Goal: Task Accomplishment & Management: Complete application form

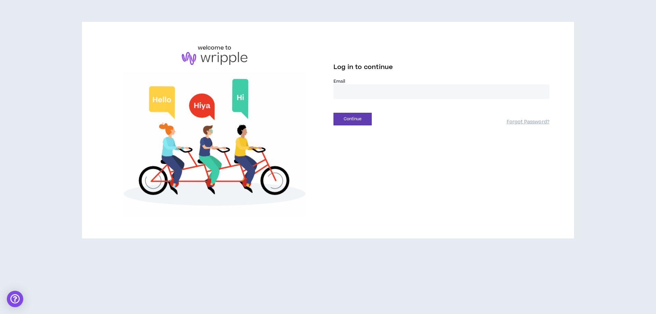
click at [355, 93] on input "email" at bounding box center [441, 91] width 216 height 15
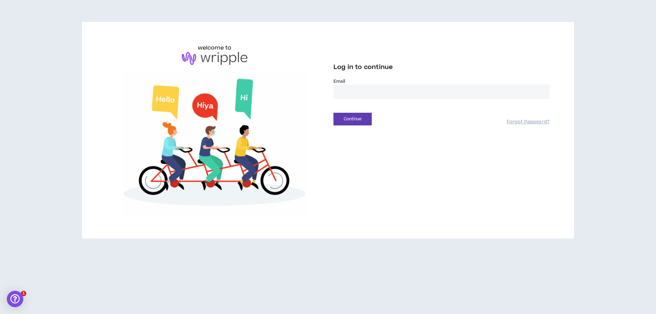
type input "**********"
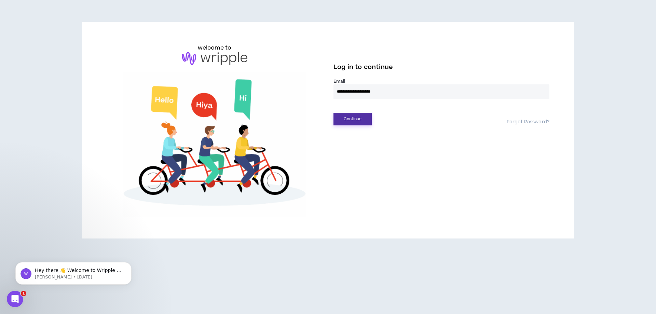
click at [357, 114] on button "Continue" at bounding box center [352, 119] width 38 height 13
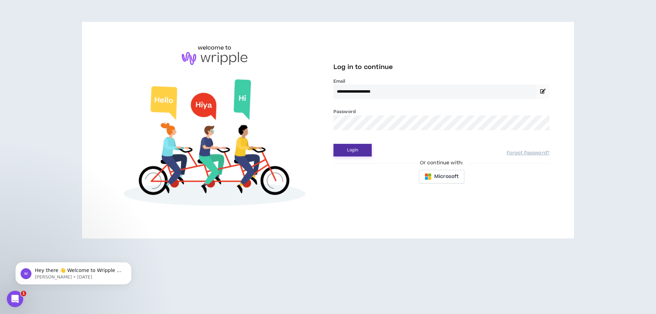
click at [360, 149] on button "Login" at bounding box center [352, 150] width 38 height 13
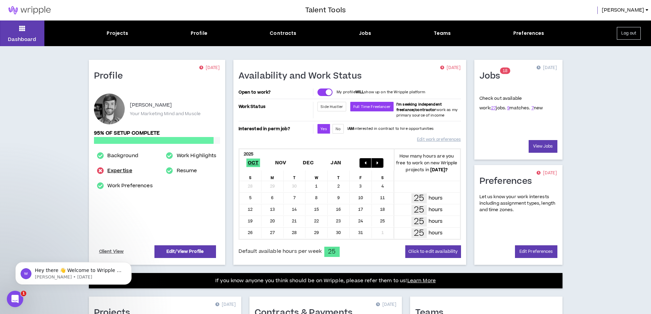
click at [114, 168] on link "Expertise" at bounding box center [119, 171] width 25 height 8
select select "***"
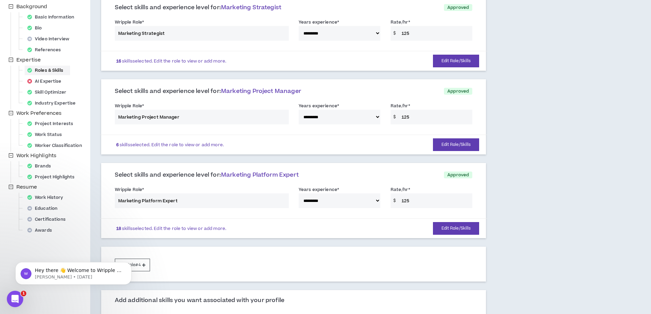
scroll to position [47, 0]
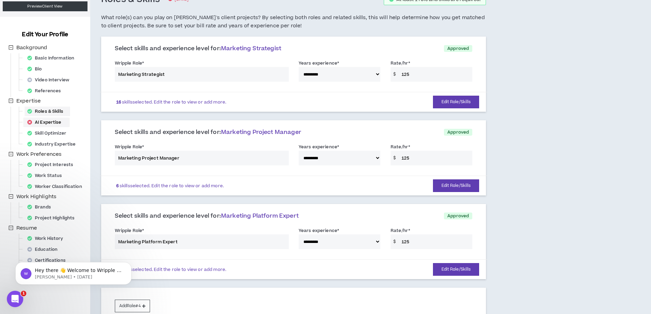
click at [44, 123] on div "AI Expertise" at bounding box center [47, 122] width 44 height 10
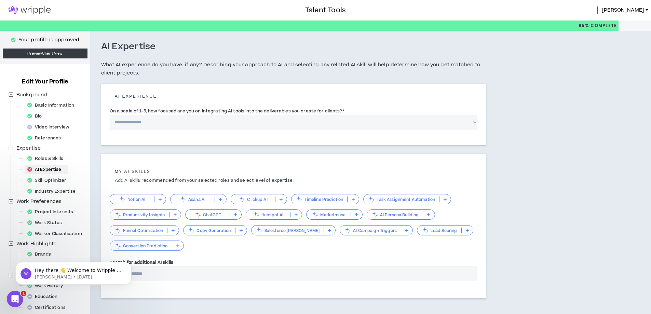
click at [211, 123] on select "**********" at bounding box center [294, 122] width 368 height 15
select select "*"
click at [110, 115] on select "**********" at bounding box center [294, 122] width 368 height 15
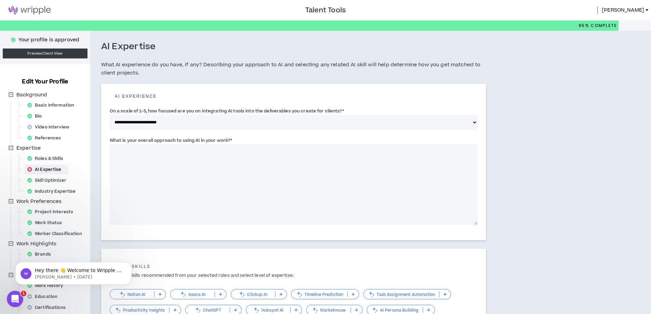
select select "***"
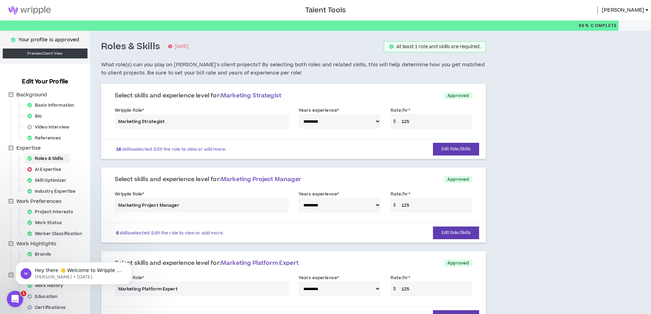
click at [41, 9] on img at bounding box center [29, 10] width 59 height 8
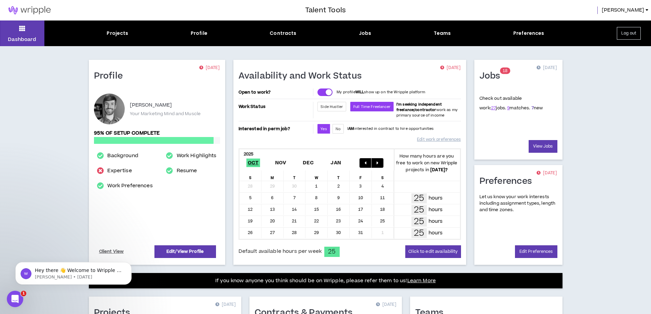
click at [531, 108] on link "7" at bounding box center [532, 108] width 2 height 6
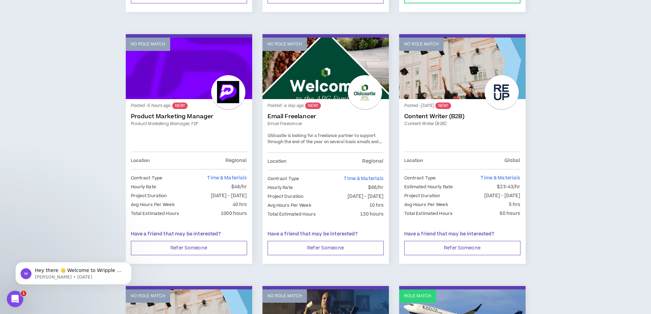
scroll to position [683, 0]
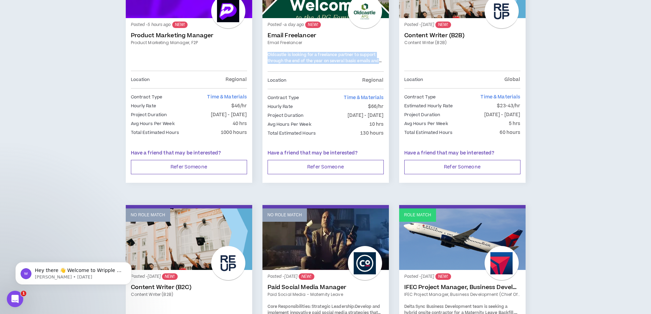
drag, startPoint x: 268, startPoint y: 55, endPoint x: 391, endPoint y: 59, distance: 123.0
click at [391, 59] on div "No Role Match Posted - a day ago NEW! Email Freelancer Email Freelancer Oldcast…" at bounding box center [325, 72] width 137 height 238
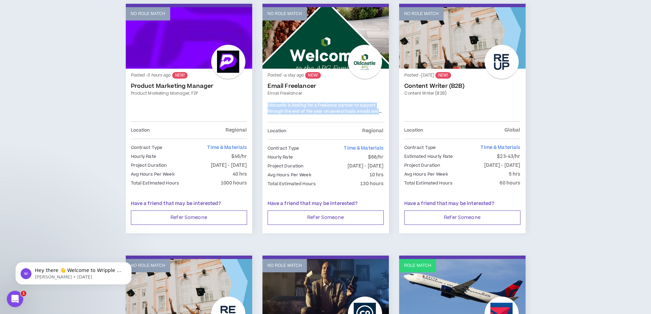
scroll to position [615, 0]
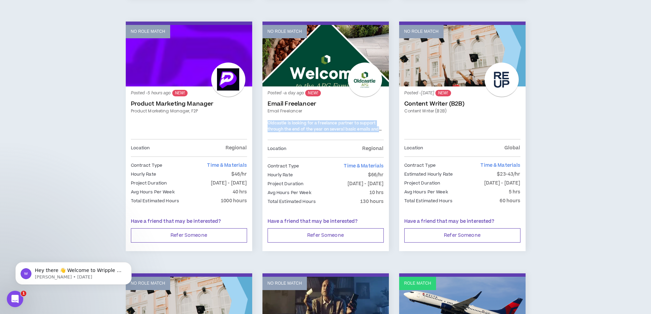
click at [330, 65] on link "No Role Match" at bounding box center [325, 55] width 126 height 61
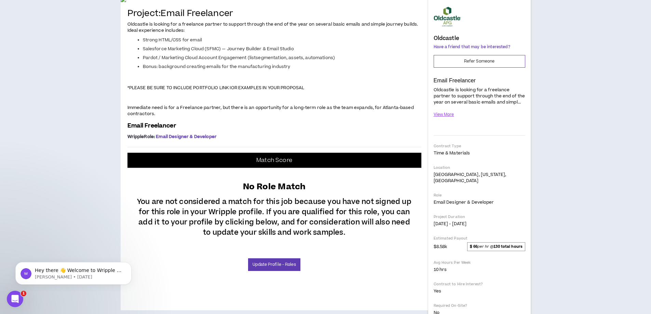
scroll to position [171, 0]
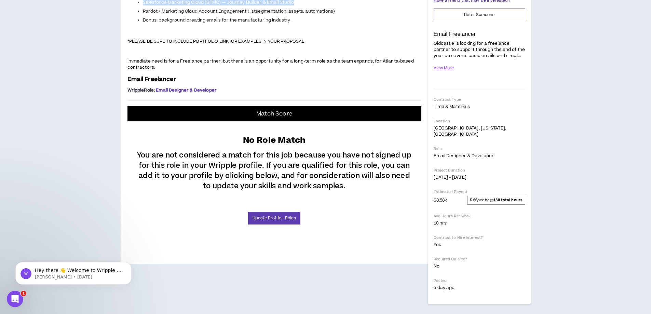
drag, startPoint x: 142, startPoint y: 111, endPoint x: 305, endPoint y: 114, distance: 162.9
click at [305, 5] on li "Salesforce Marketing Cloud (SFMC) — Journey Builder & Email Studio" at bounding box center [282, 2] width 278 height 6
drag, startPoint x: 143, startPoint y: 121, endPoint x: 337, endPoint y: 121, distance: 194.0
click at [337, 14] on li "Pardot / Marketing Cloud Account Engagement (listsegmentation, assets, automati…" at bounding box center [282, 11] width 278 height 6
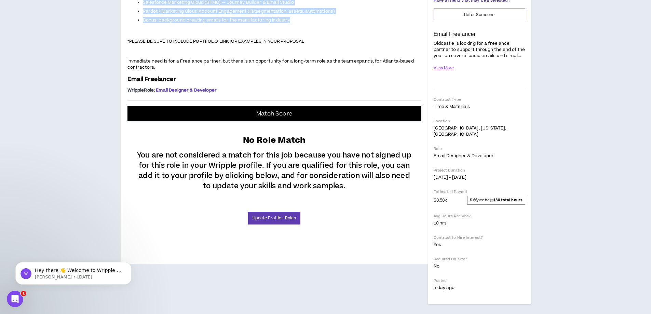
drag, startPoint x: 298, startPoint y: 126, endPoint x: 122, endPoint y: 87, distance: 180.2
click at [122, 87] on div "Project: Email Freelancer Oldcastle is looking for a freelance partner to suppo…" at bounding box center [274, 107] width 307 height 314
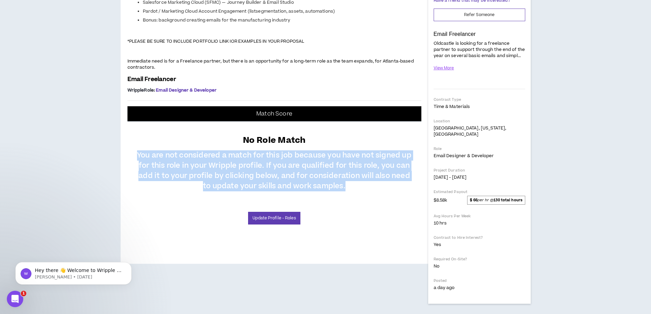
drag, startPoint x: 136, startPoint y: 194, endPoint x: 357, endPoint y: 225, distance: 223.2
click at [357, 191] on p "You are not considered a match for this job because you have not signed up for …" at bounding box center [274, 168] width 280 height 45
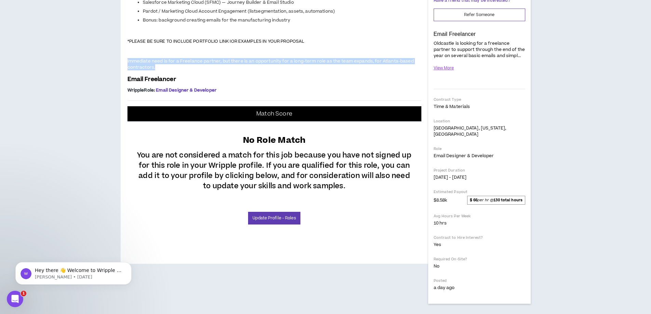
drag, startPoint x: 127, startPoint y: 170, endPoint x: 315, endPoint y: 178, distance: 188.0
click at [315, 71] on p "Immediate need is for a Freelance partner, but there is an opportunity for a lo…" at bounding box center [274, 64] width 294 height 13
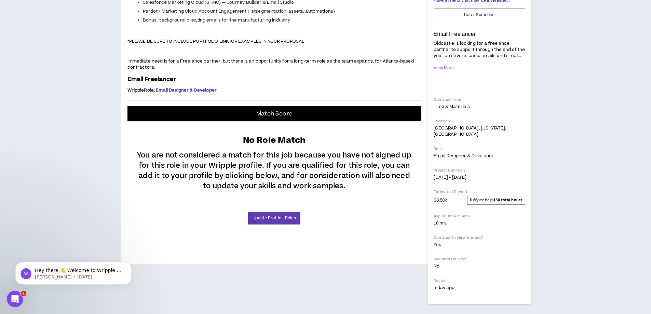
drag, startPoint x: 143, startPoint y: 103, endPoint x: 213, endPoint y: 101, distance: 70.7
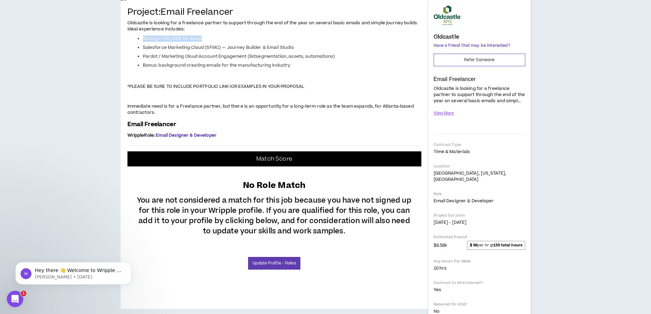
scroll to position [0, 0]
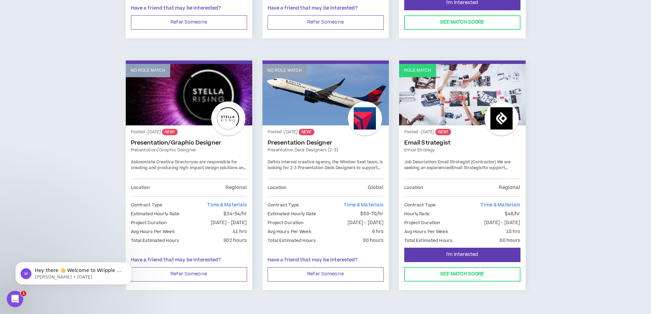
scroll to position [1093, 0]
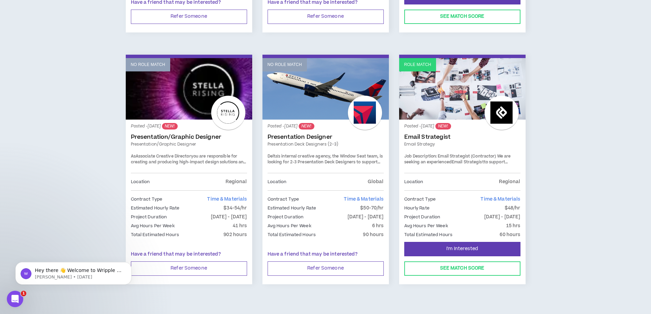
click at [460, 88] on link "Role Match" at bounding box center [462, 88] width 126 height 61
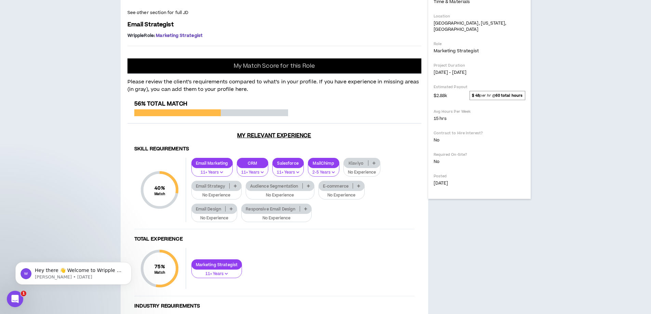
scroll to position [217, 0]
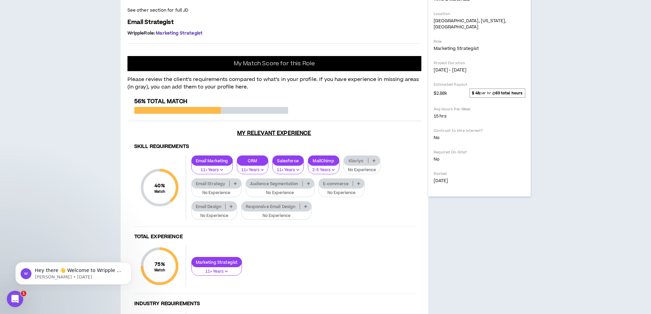
drag, startPoint x: 143, startPoint y: 92, endPoint x: 361, endPoint y: 156, distance: 227.0
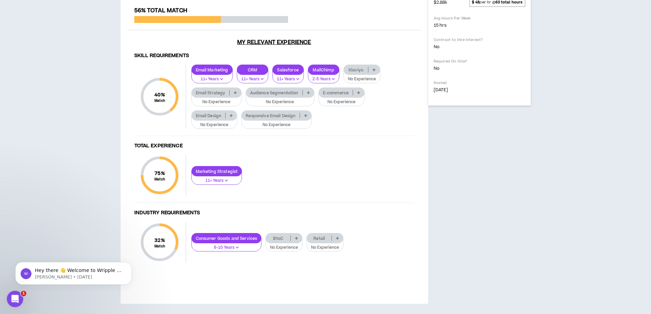
scroll to position [388, 0]
click at [234, 94] on icon at bounding box center [235, 92] width 3 height 3
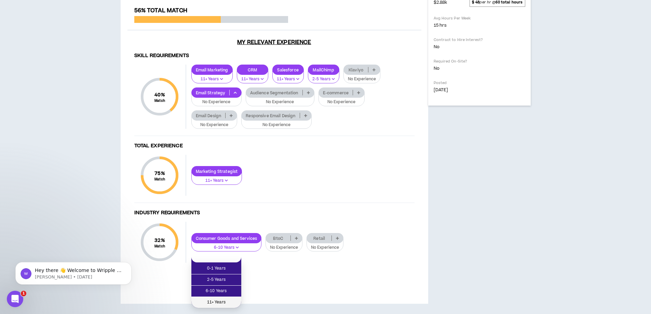
click at [214, 298] on span "11+ Years" at bounding box center [216, 302] width 42 height 8
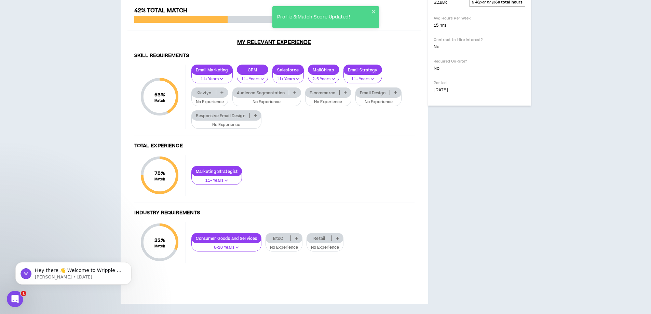
click at [396, 94] on icon at bounding box center [395, 92] width 3 height 3
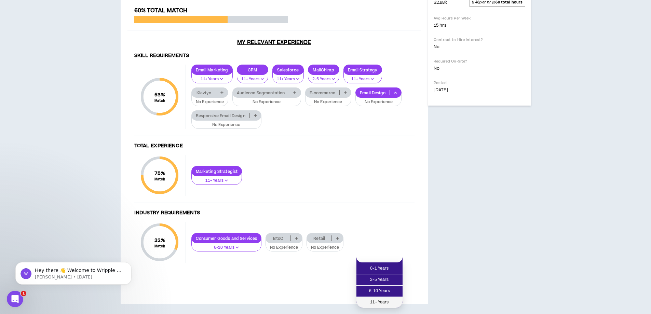
click at [377, 298] on span "11+ Years" at bounding box center [379, 302] width 38 height 8
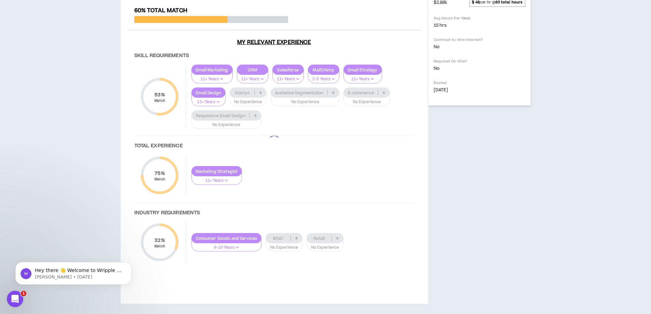
scroll to position [473, 0]
click at [339, 239] on div at bounding box center [274, 141] width 294 height 269
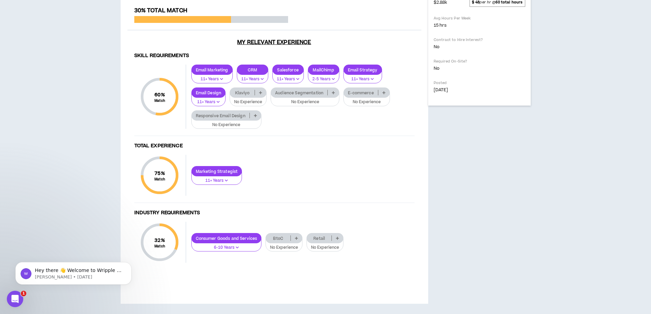
click at [384, 92] on icon at bounding box center [383, 92] width 3 height 3
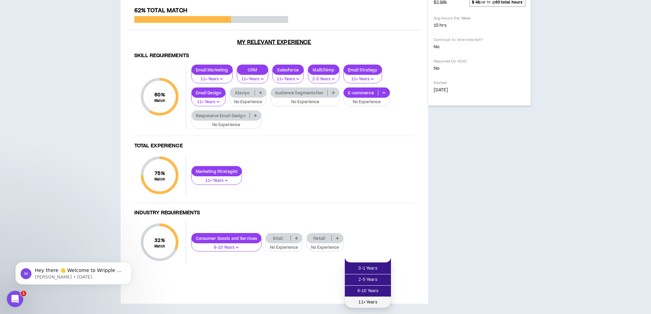
click at [362, 298] on span "11+ Years" at bounding box center [368, 302] width 38 height 8
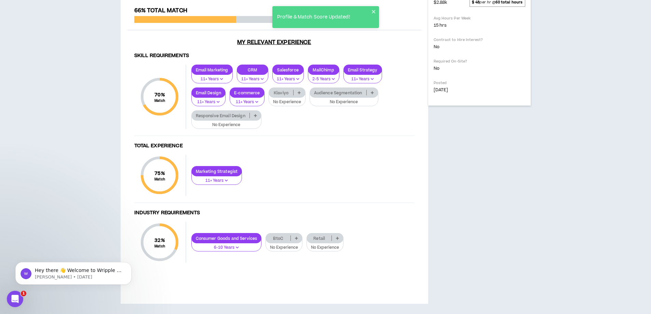
click at [337, 237] on icon at bounding box center [337, 237] width 3 height 3
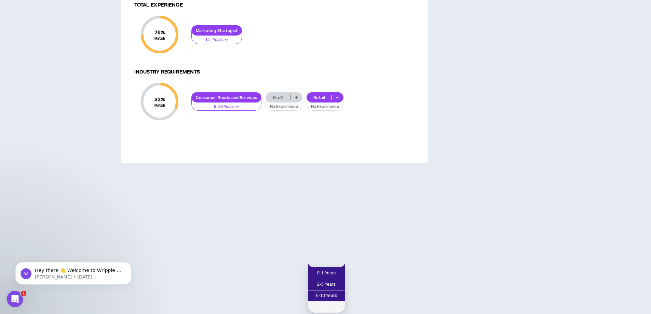
click at [323, 303] on span "11+ Years" at bounding box center [326, 307] width 29 height 8
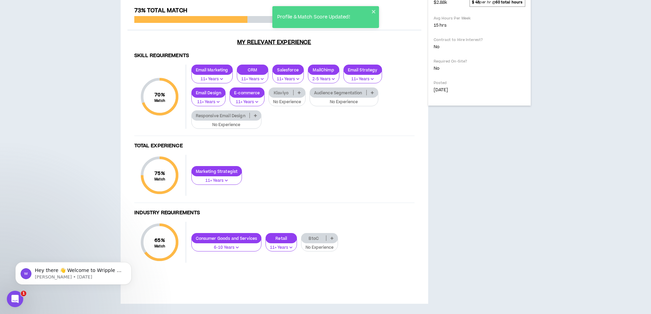
click at [285, 245] on p "11+ Years" at bounding box center [281, 248] width 23 height 6
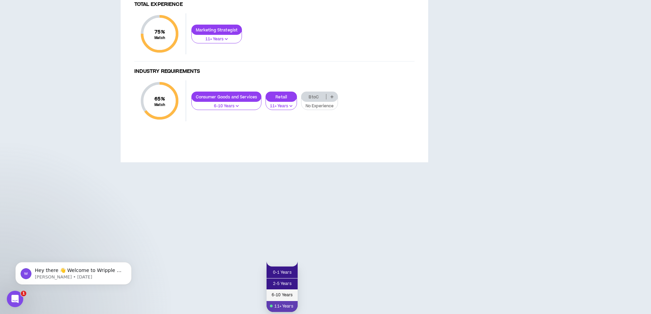
click at [278, 291] on span "6-10 Years" at bounding box center [281, 295] width 23 height 8
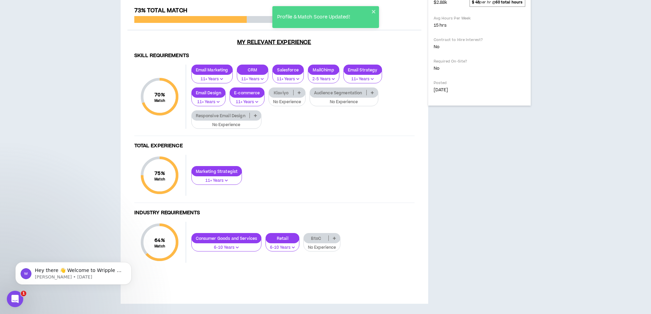
scroll to position [405, 0]
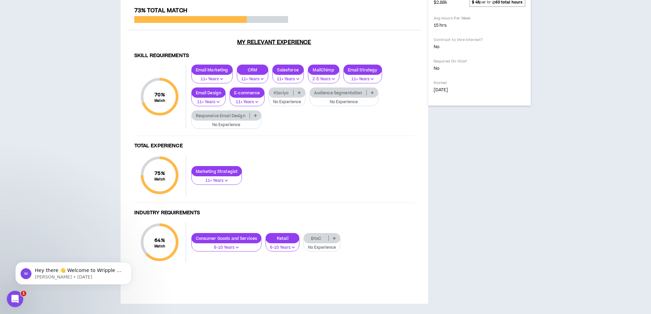
click at [374, 94] on icon at bounding box center [372, 92] width 3 height 3
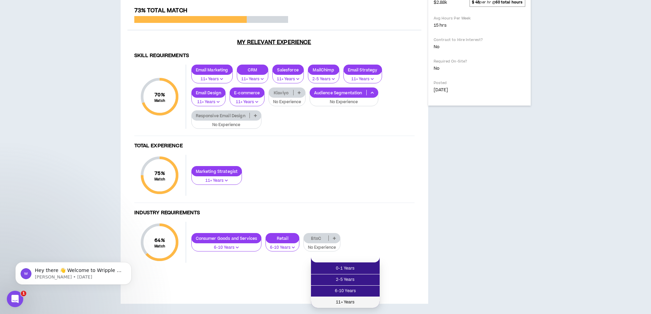
click at [346, 298] on span "11+ Years" at bounding box center [345, 302] width 60 height 8
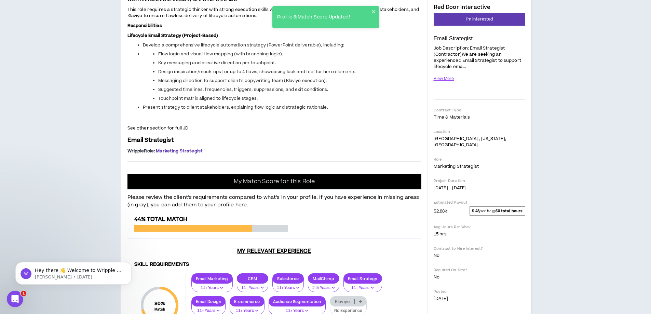
scroll to position [102, 0]
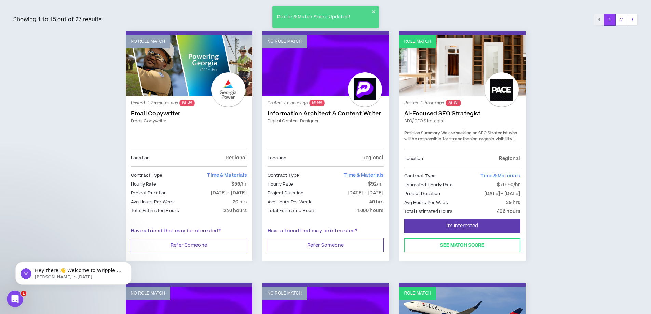
scroll to position [102, 0]
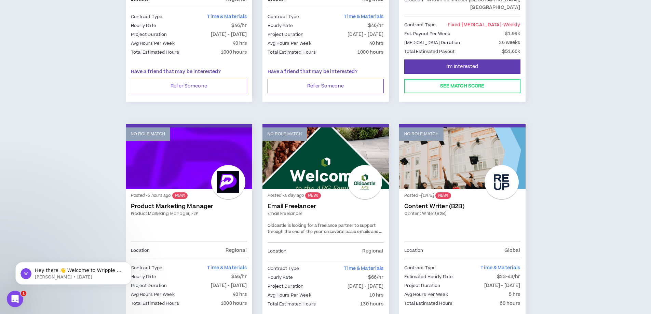
click at [314, 140] on link "No Role Match" at bounding box center [325, 157] width 126 height 61
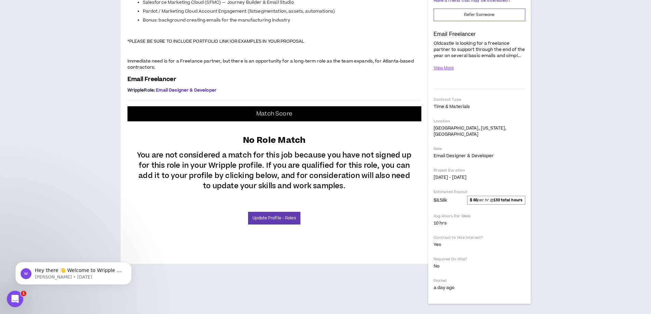
scroll to position [240, 0]
click at [274, 224] on link "Update Profile - Roles" at bounding box center [274, 218] width 52 height 13
select select "***"
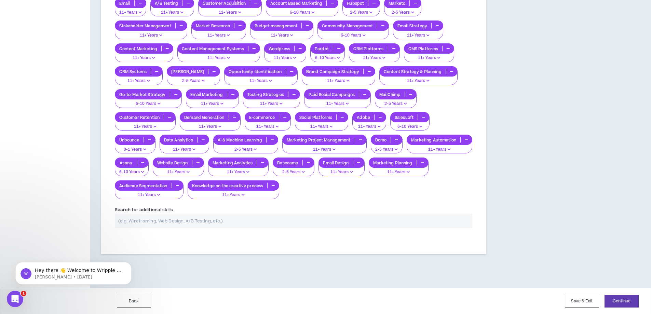
scroll to position [480, 0]
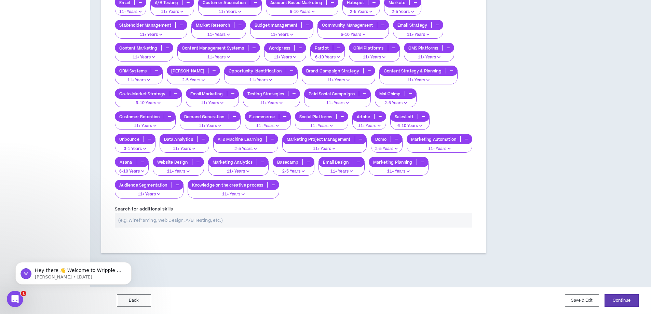
click at [210, 217] on input "text" at bounding box center [294, 220] width 358 height 15
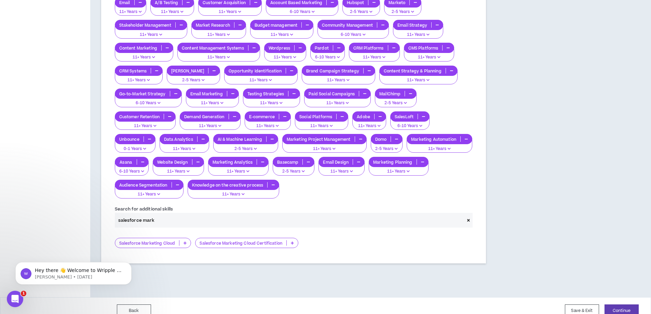
click at [185, 242] on icon at bounding box center [184, 242] width 3 height 3
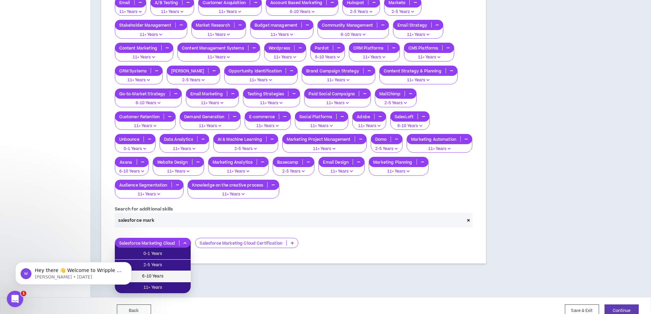
click at [161, 277] on span "6-10 Years" at bounding box center [153, 277] width 68 height 8
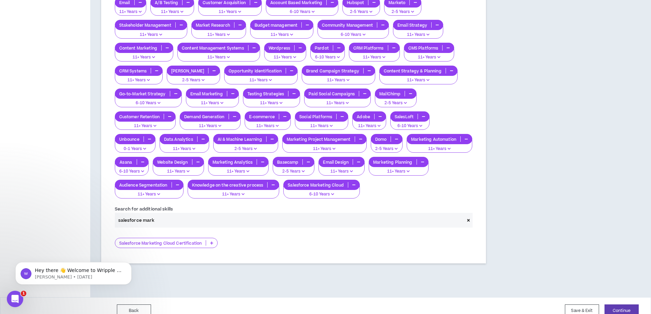
click at [165, 222] on input "salesforce mark" at bounding box center [289, 220] width 349 height 15
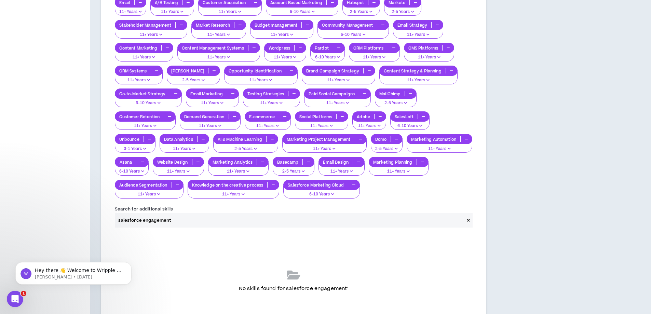
drag, startPoint x: 142, startPoint y: 218, endPoint x: 115, endPoint y: 219, distance: 27.0
click at [115, 219] on input "salesforce engagement" at bounding box center [289, 220] width 349 height 15
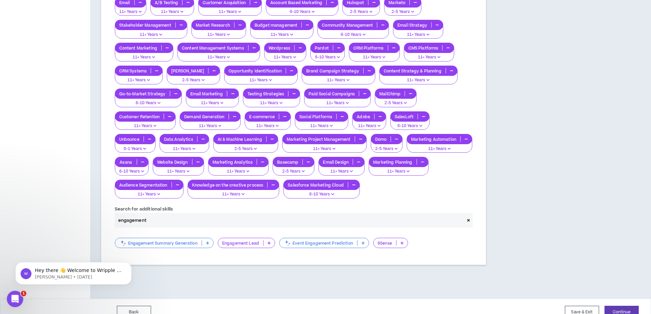
click at [157, 219] on input "engagement" at bounding box center [289, 220] width 349 height 15
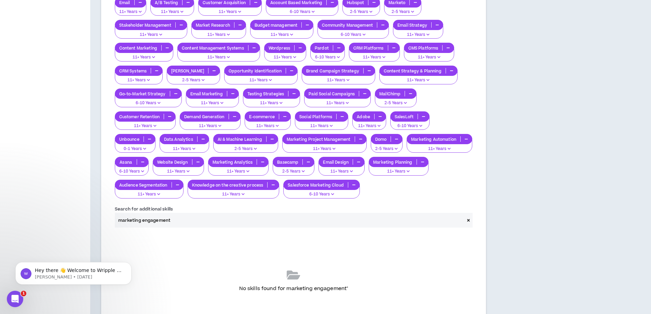
click at [165, 221] on input "marketing engagement" at bounding box center [289, 220] width 349 height 15
click at [180, 220] on input "marketing engagement" at bounding box center [289, 220] width 349 height 15
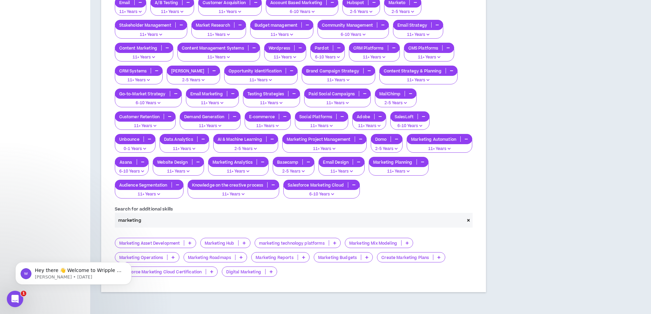
drag, startPoint x: 154, startPoint y: 218, endPoint x: 113, endPoint y: 218, distance: 40.3
click at [114, 218] on div "Search for additional skills marketing" at bounding box center [294, 216] width 368 height 22
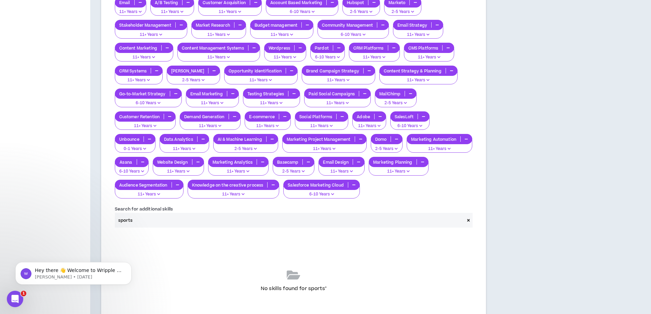
type input "sport"
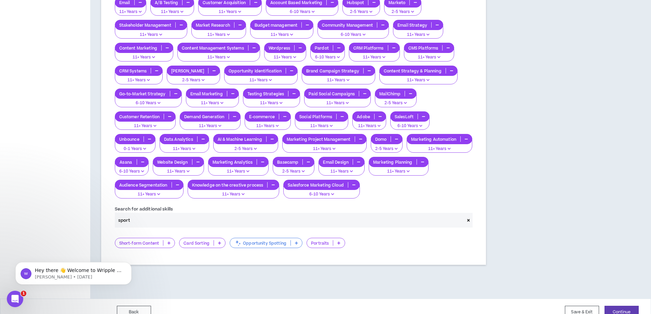
drag, startPoint x: 163, startPoint y: 225, endPoint x: 117, endPoint y: 225, distance: 45.8
click at [117, 225] on input "sport" at bounding box center [289, 220] width 349 height 15
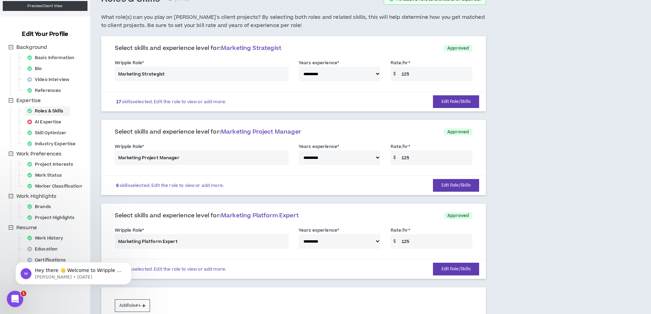
scroll to position [0, 0]
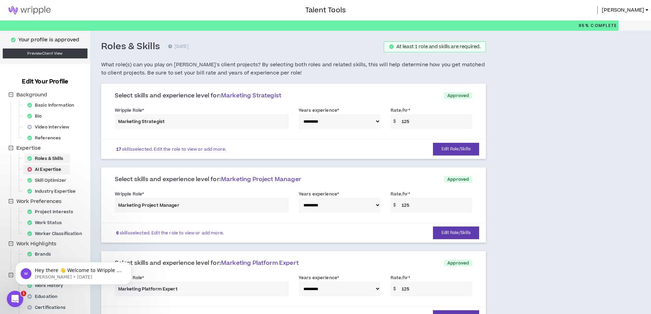
click at [43, 169] on div "AI Expertise" at bounding box center [47, 170] width 44 height 10
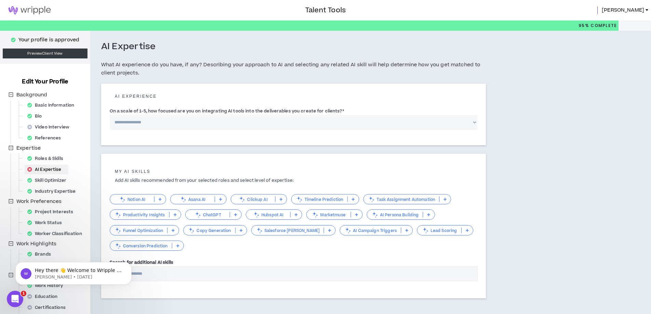
scroll to position [34, 0]
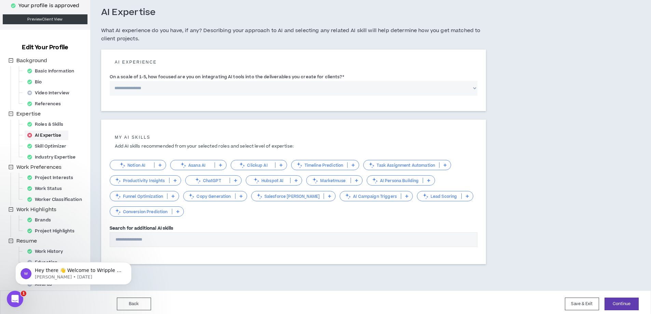
click at [235, 180] on icon at bounding box center [235, 180] width 3 height 3
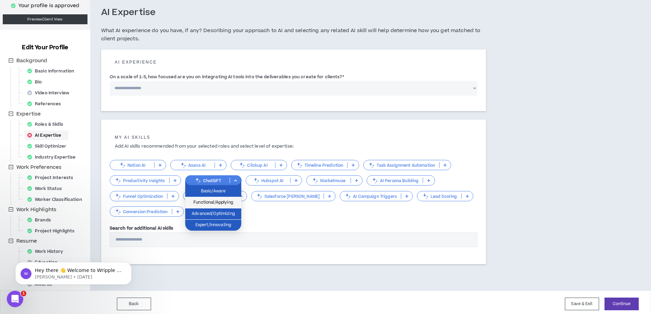
click at [217, 201] on span "Functional/Applying" at bounding box center [213, 203] width 48 height 8
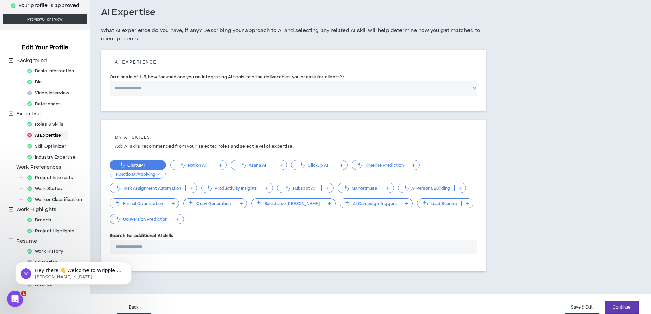
click at [174, 204] on icon at bounding box center [172, 203] width 3 height 3
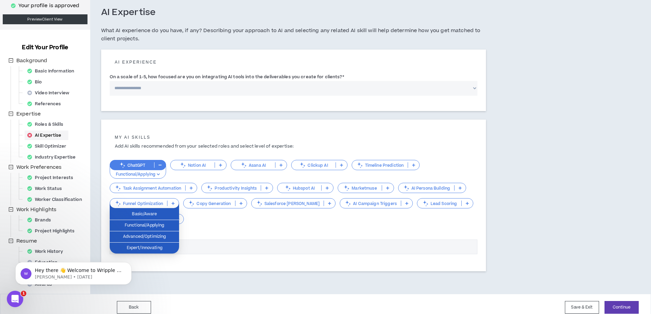
click at [288, 234] on div "Search for additional AI skills" at bounding box center [294, 243] width 368 height 22
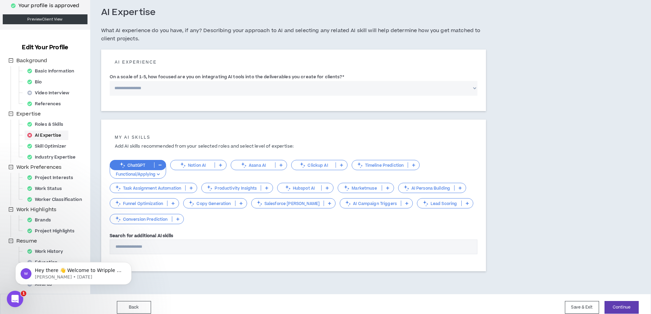
click at [466, 204] on icon at bounding box center [467, 203] width 3 height 3
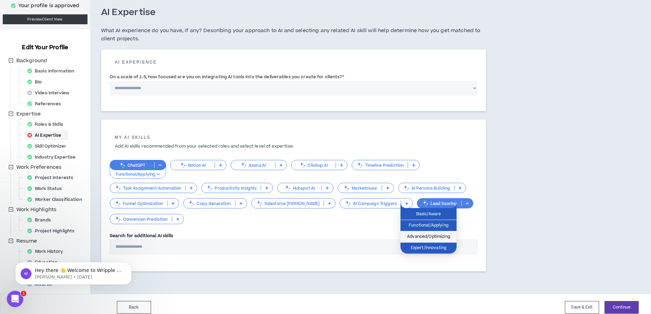
click at [426, 234] on span "Advanced/Optimizing" at bounding box center [428, 237] width 48 height 8
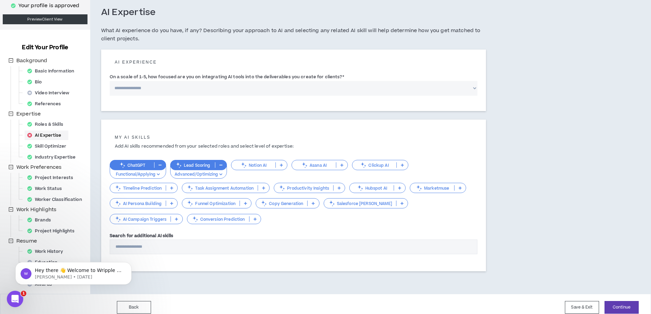
click at [264, 187] on icon at bounding box center [263, 187] width 3 height 3
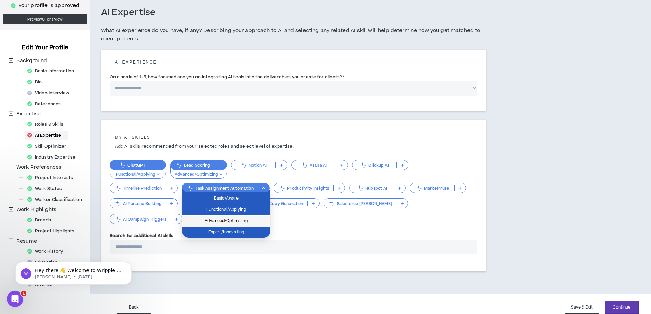
click at [229, 219] on span "Advanced/Optimizing" at bounding box center [226, 221] width 80 height 8
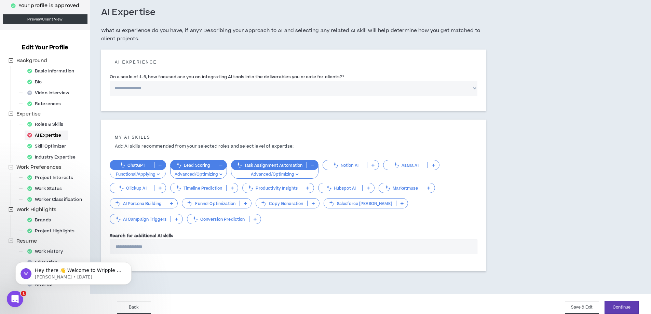
click at [245, 200] on p at bounding box center [245, 202] width 11 height 5
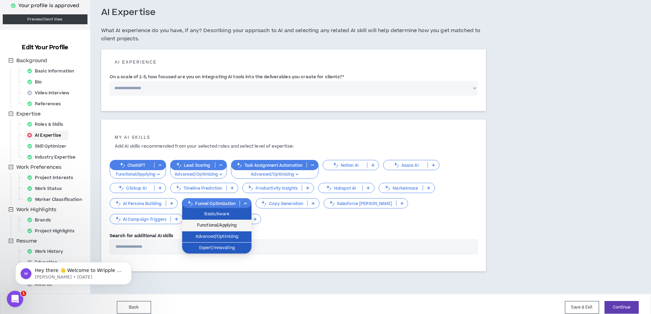
click at [216, 223] on span "Functional/Applying" at bounding box center [216, 226] width 61 height 8
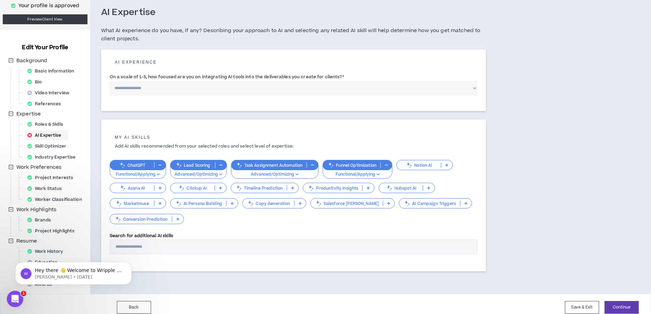
click at [298, 203] on p at bounding box center [299, 202] width 11 height 5
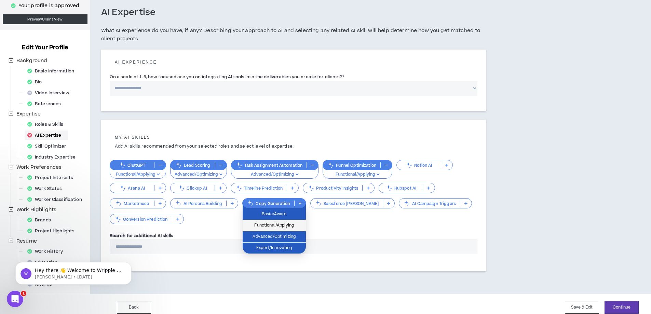
click at [272, 227] on span "Functional/Applying" at bounding box center [274, 226] width 55 height 8
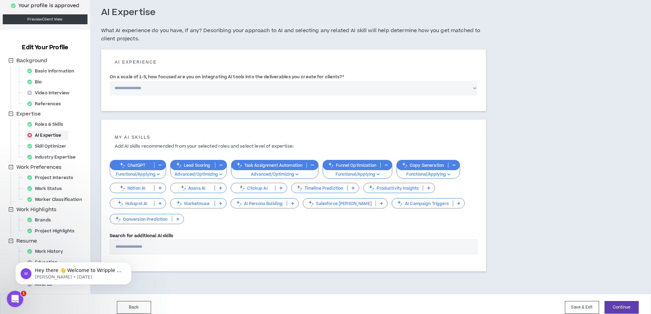
click at [453, 201] on p at bounding box center [458, 202] width 11 height 5
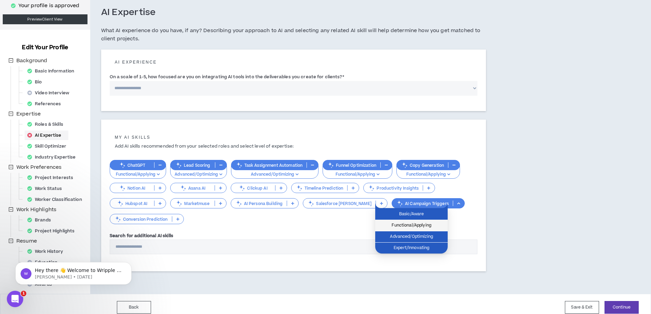
click at [408, 223] on span "Functional/Applying" at bounding box center [411, 226] width 64 height 8
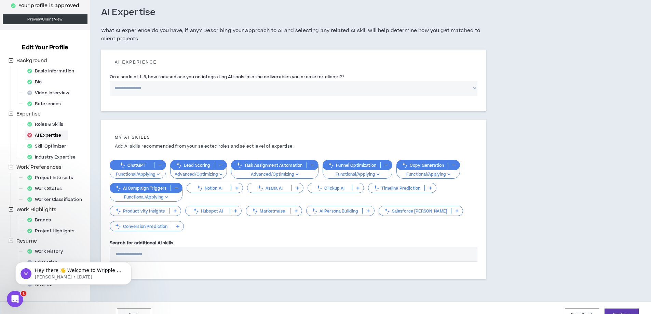
click at [156, 252] on input "Search for additional AI skills" at bounding box center [294, 254] width 368 height 15
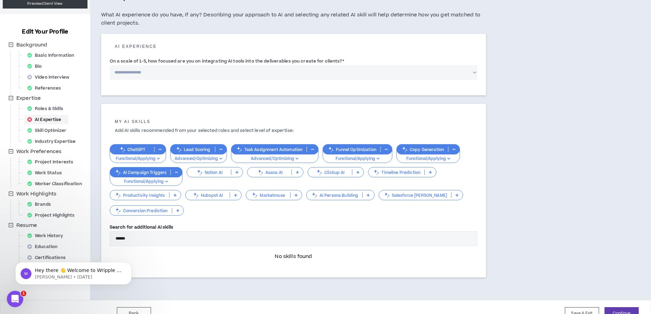
scroll to position [63, 0]
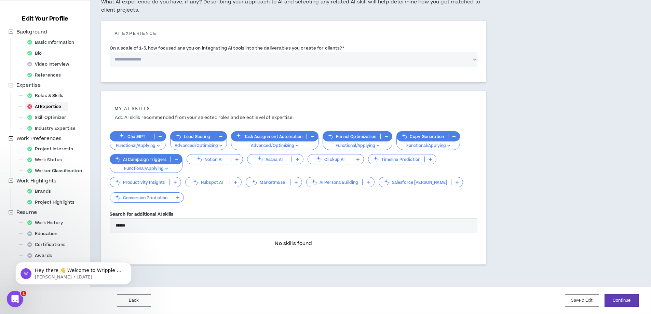
drag, startPoint x: 149, startPoint y: 220, endPoint x: 85, endPoint y: 211, distance: 64.1
click at [84, 212] on div "**********" at bounding box center [325, 127] width 651 height 319
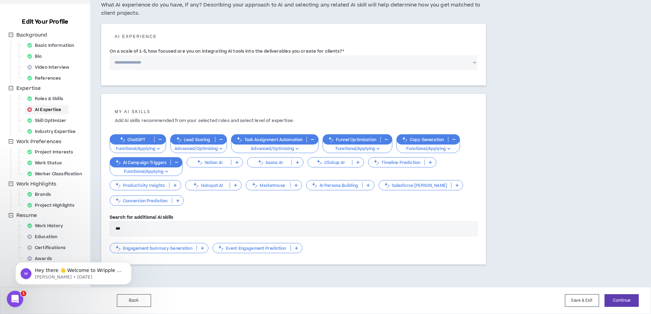
scroll to position [60, 0]
type input "*"
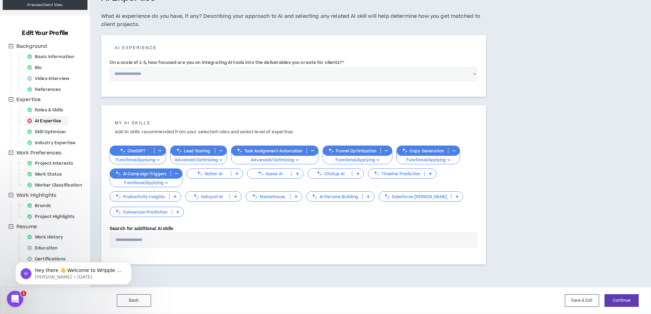
scroll to position [48, 0]
click at [159, 76] on select "**********" at bounding box center [294, 74] width 368 height 15
select select "*"
click at [110, 67] on select "**********" at bounding box center [294, 74] width 368 height 15
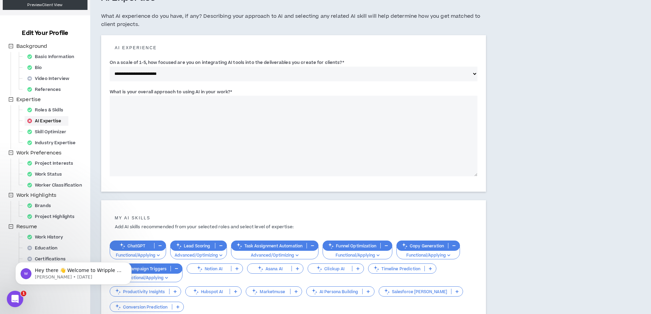
click at [140, 109] on textarea "What is your overall approach to using AI in your work? *" at bounding box center [294, 136] width 368 height 81
click at [152, 105] on textarea "**********" at bounding box center [294, 136] width 368 height 81
drag, startPoint x: 148, startPoint y: 103, endPoint x: 104, endPoint y: 99, distance: 44.3
click at [104, 99] on div "**********" at bounding box center [293, 113] width 385 height 156
paste textarea "**********"
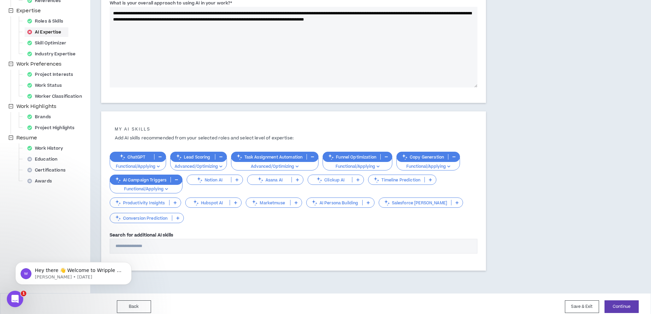
scroll to position [143, 0]
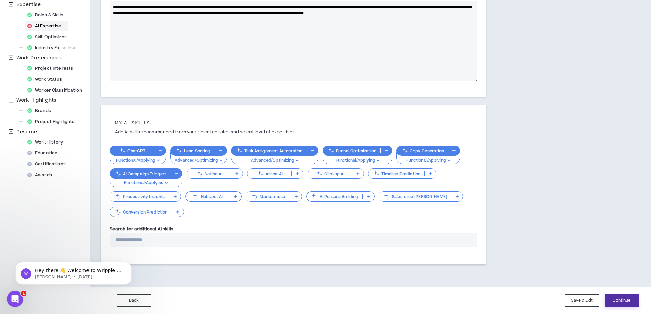
type textarea "**********"
click at [630, 300] on button "Continue" at bounding box center [621, 300] width 34 height 13
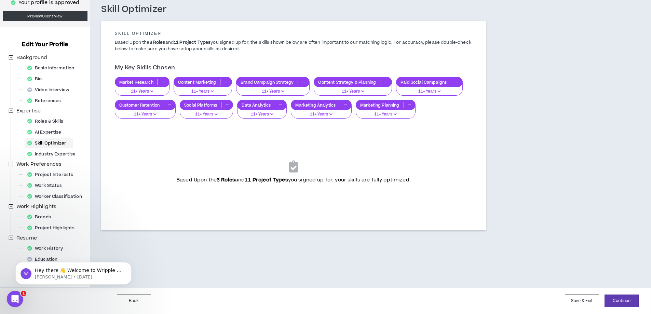
scroll to position [38, 0]
click at [621, 299] on button "Continue" at bounding box center [621, 300] width 34 height 13
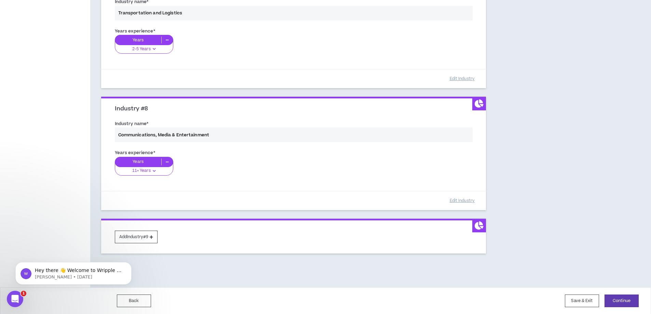
scroll to position [831, 0]
click at [141, 234] on button "Add Industry #9" at bounding box center [136, 236] width 43 height 13
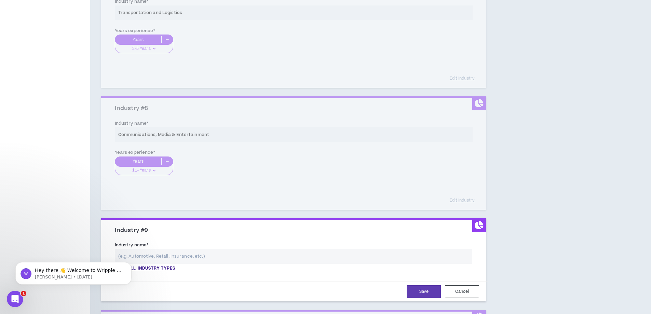
click at [150, 257] on input "text" at bounding box center [294, 256] width 358 height 15
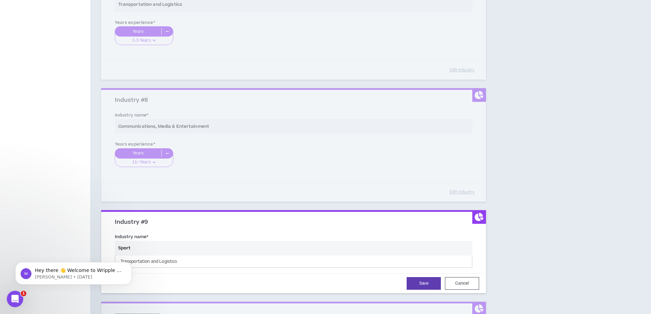
scroll to position [900, 0]
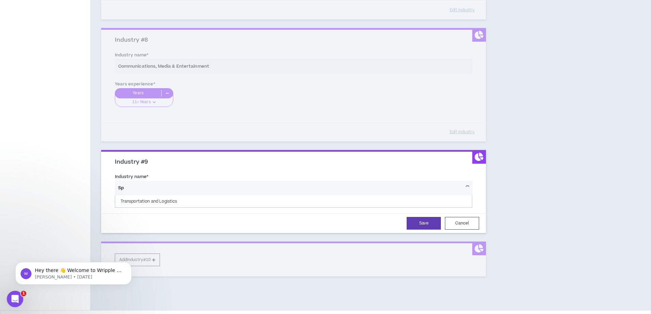
type input "S"
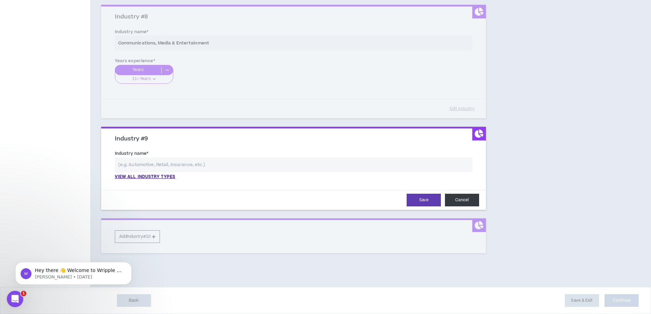
click at [462, 201] on button "Cancel" at bounding box center [462, 200] width 34 height 13
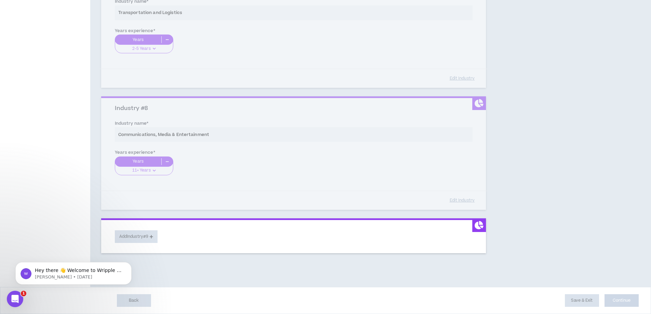
scroll to position [831, 0]
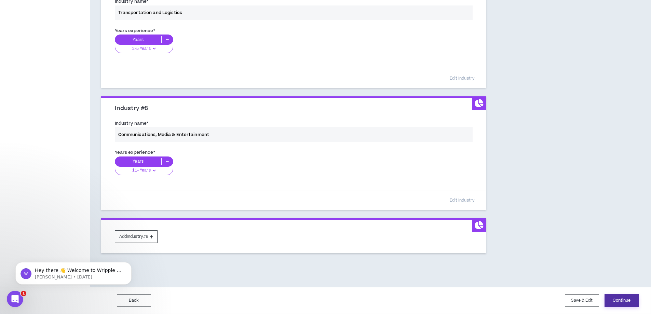
click at [630, 300] on button "Continue" at bounding box center [621, 300] width 34 height 13
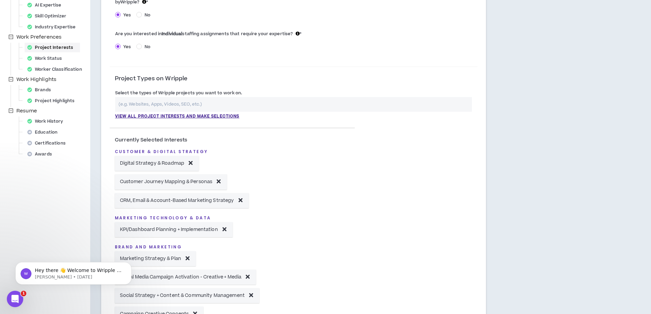
scroll to position [171, 0]
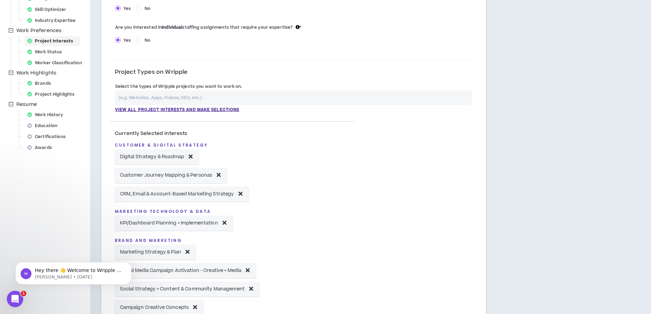
click at [128, 96] on input "text" at bounding box center [293, 98] width 357 height 15
click at [155, 108] on p "View all project interests and make selections" at bounding box center [177, 110] width 124 height 6
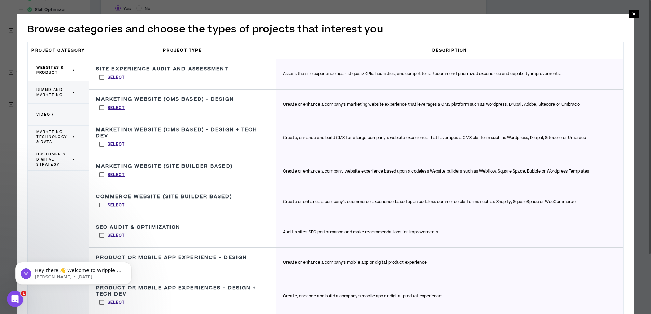
click at [51, 90] on span "Brand and Marketing" at bounding box center [53, 92] width 35 height 10
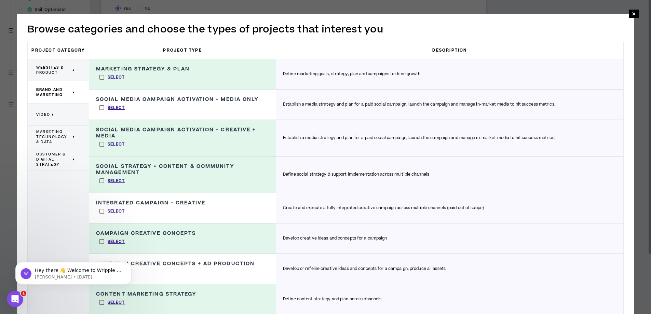
click at [182, 72] on div "Marketing Strategy & Plan Define marketing goals, strategy, plan and campaigns …" at bounding box center [182, 74] width 187 height 30
click at [100, 77] on label "Select" at bounding box center [112, 77] width 32 height 10
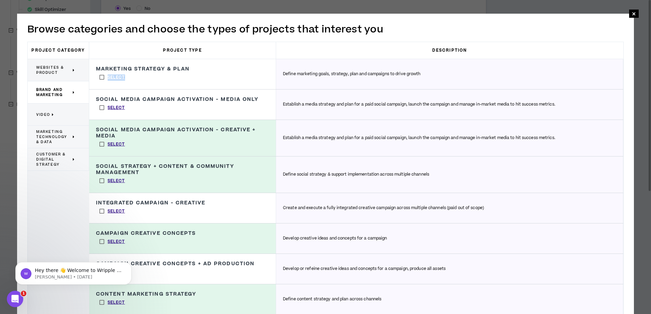
click at [100, 77] on label "Select" at bounding box center [112, 77] width 32 height 10
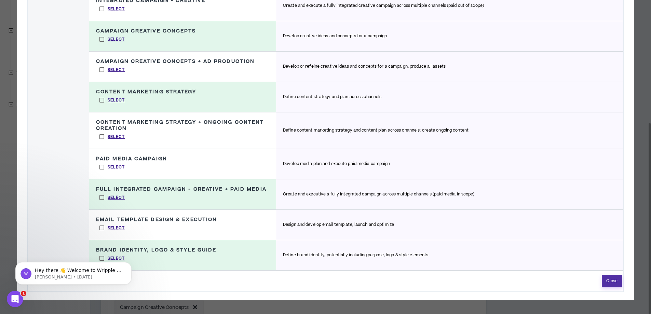
click at [618, 285] on button "Close" at bounding box center [611, 281] width 20 height 13
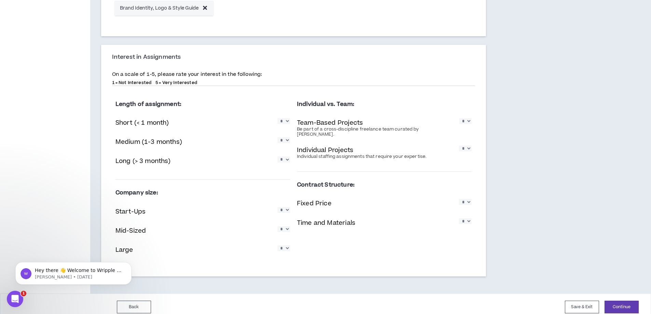
scroll to position [532, 0]
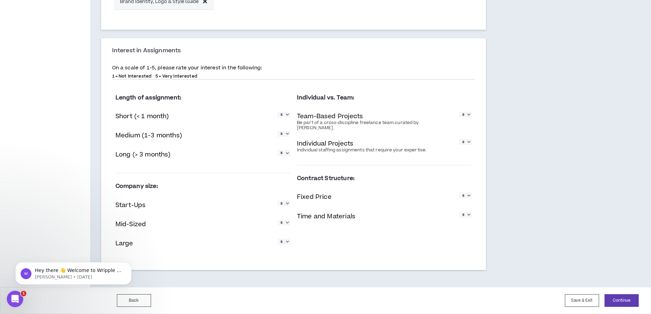
click at [284, 205] on select "* * * * *" at bounding box center [283, 203] width 13 height 6
select select "*"
click at [277, 200] on select "* * * * *" at bounding box center [283, 203] width 13 height 6
click at [283, 224] on select "* * * * *" at bounding box center [283, 223] width 13 height 6
select select "*"
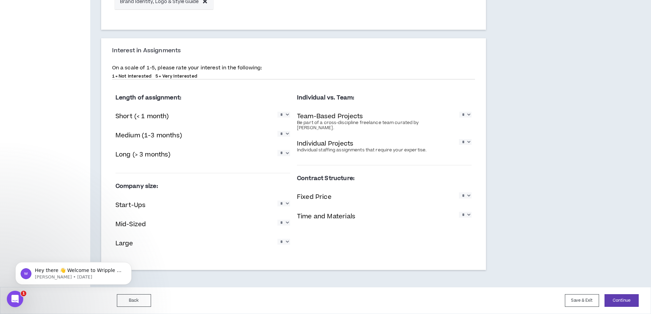
click at [277, 220] on select "* * * * *" at bounding box center [283, 223] width 13 height 6
click at [282, 154] on select "* * * * *" at bounding box center [283, 153] width 13 height 6
select select "*"
click at [277, 150] on select "* * * * *" at bounding box center [283, 153] width 13 height 6
click at [285, 116] on select "* * * * *" at bounding box center [283, 115] width 13 height 6
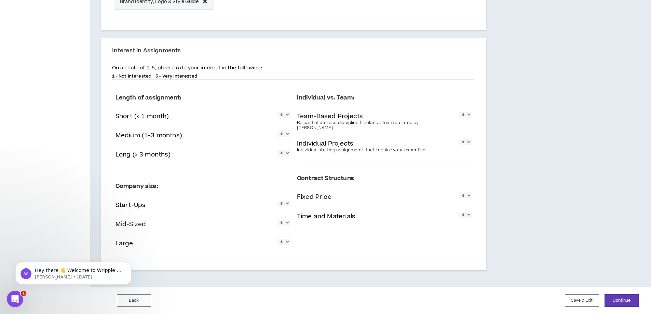
select select "*"
click at [277, 112] on select "* * * * *" at bounding box center [283, 115] width 13 height 6
click at [286, 133] on select "* * * * *" at bounding box center [283, 134] width 13 height 6
select select "*"
click at [277, 131] on select "* * * * *" at bounding box center [283, 134] width 13 height 6
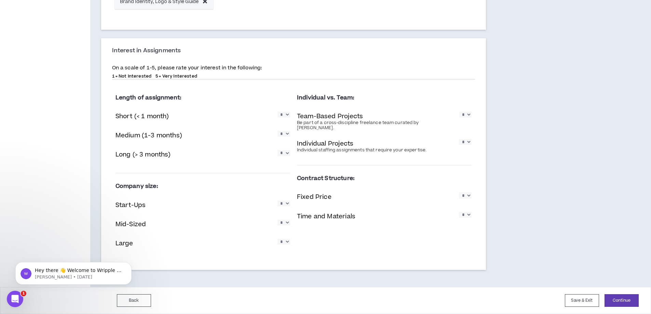
click at [469, 114] on select "* * * * *" at bounding box center [465, 115] width 12 height 6
click at [422, 148] on p "Individual staffing assignments that require your expertise." at bounding box center [365, 150] width 136 height 5
click at [459, 139] on select "* * * * *" at bounding box center [465, 142] width 13 height 6
select select "*"
click at [459, 139] on select "* * * * *" at bounding box center [465, 142] width 13 height 6
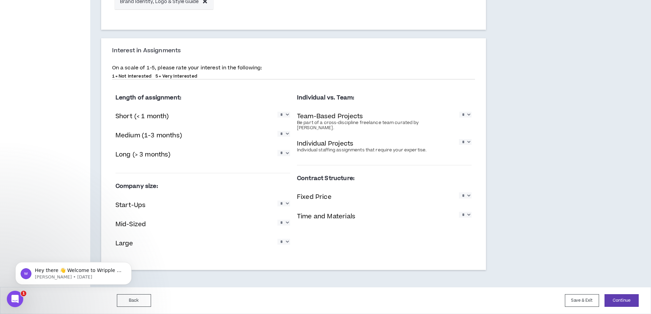
click at [466, 193] on select "* * * * *" at bounding box center [465, 195] width 13 height 6
select select "*"
click at [459, 192] on select "* * * * *" at bounding box center [465, 195] width 13 height 6
click at [468, 212] on select "* * * * *" at bounding box center [465, 215] width 13 height 6
select select "*"
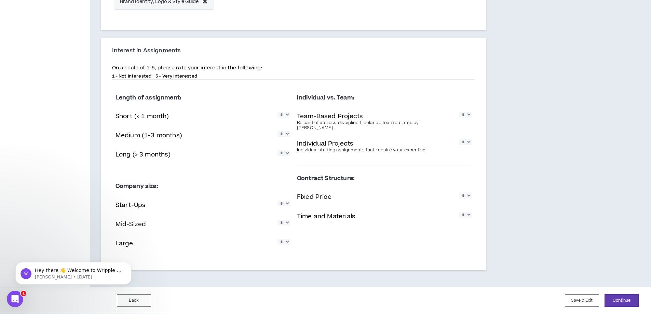
click at [459, 212] on select "* * * * *" at bounding box center [465, 215] width 13 height 6
click at [285, 242] on select "* * * * *" at bounding box center [283, 242] width 13 height 6
select select "*"
click at [277, 239] on select "* * * * *" at bounding box center [283, 242] width 13 height 6
click at [629, 297] on button "Continue" at bounding box center [621, 300] width 34 height 13
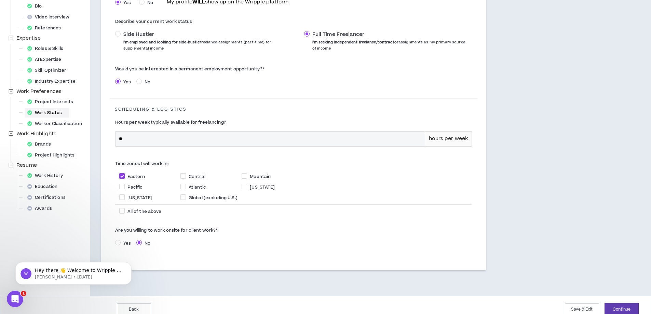
scroll to position [119, 0]
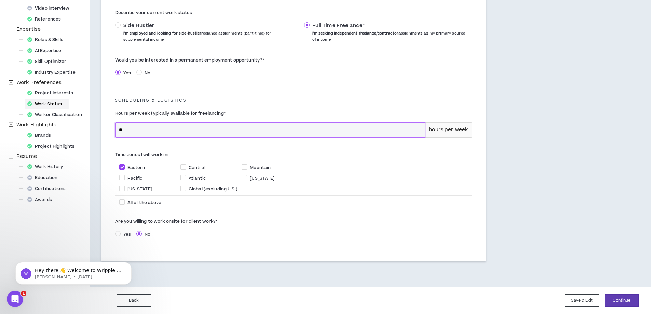
drag, startPoint x: 125, startPoint y: 129, endPoint x: 119, endPoint y: 130, distance: 6.2
click at [119, 130] on input "**" at bounding box center [269, 130] width 309 height 15
type input "**"
click at [624, 297] on button "Continue" at bounding box center [621, 300] width 34 height 13
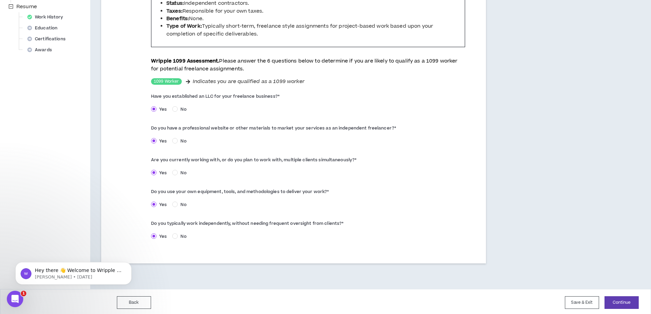
scroll to position [270, 0]
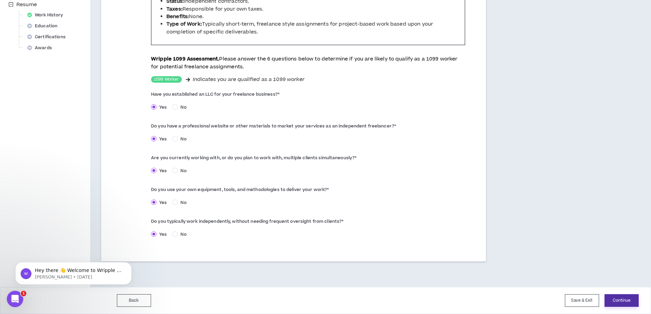
click at [628, 302] on button "Continue" at bounding box center [621, 300] width 34 height 13
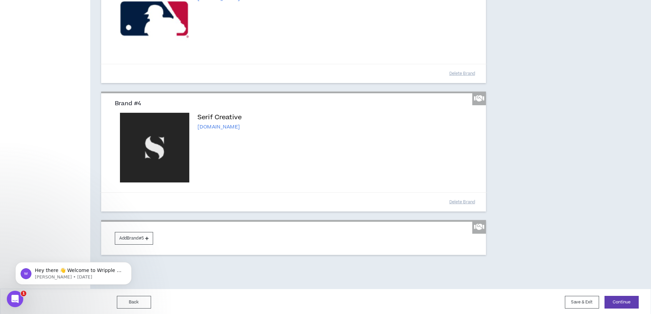
scroll to position [343, 0]
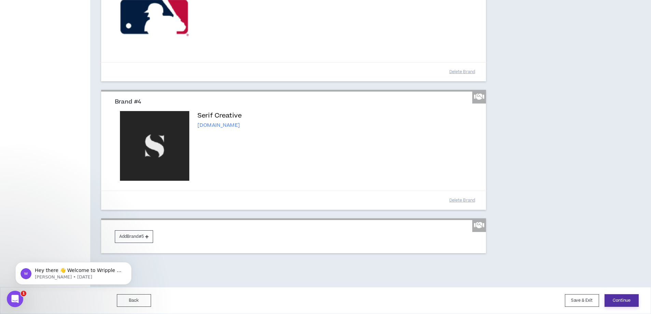
click at [619, 300] on button "Continue" at bounding box center [621, 300] width 34 height 13
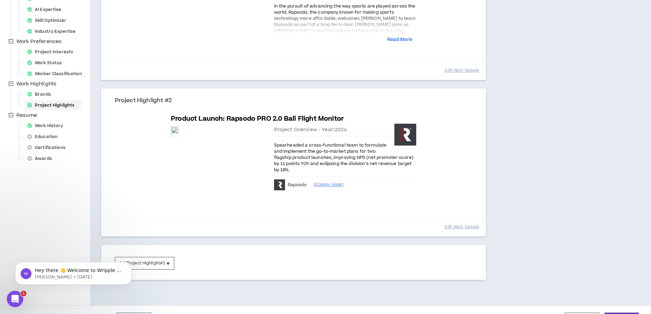
scroll to position [182, 0]
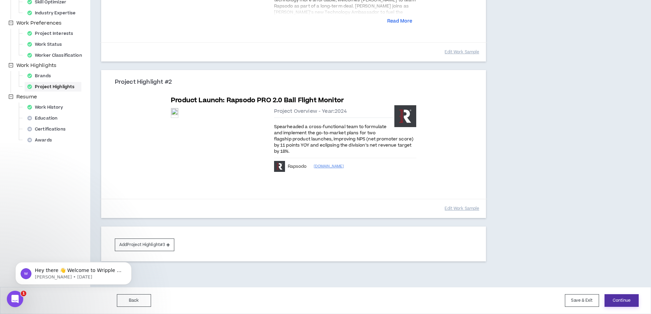
click at [630, 297] on button "Continue" at bounding box center [621, 300] width 34 height 13
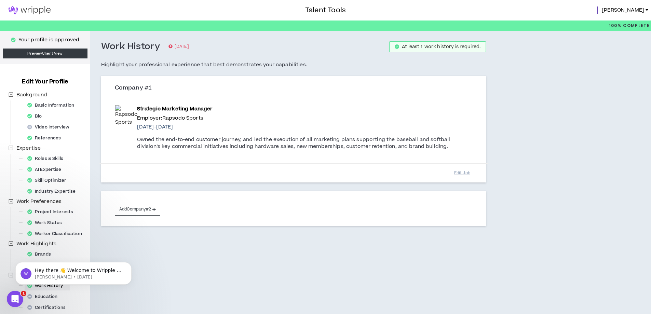
scroll to position [38, 0]
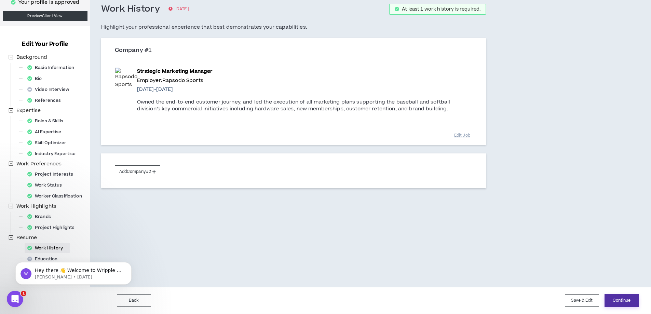
click at [623, 302] on button "Continue" at bounding box center [621, 300] width 34 height 13
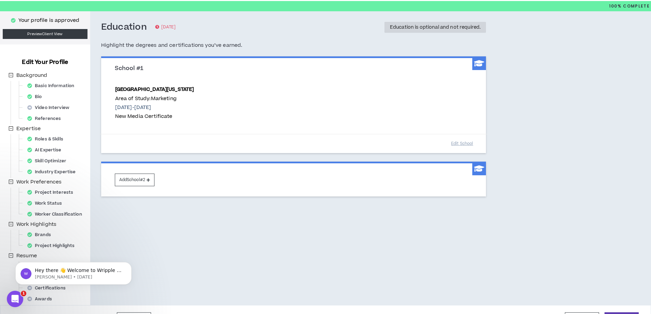
scroll to position [38, 0]
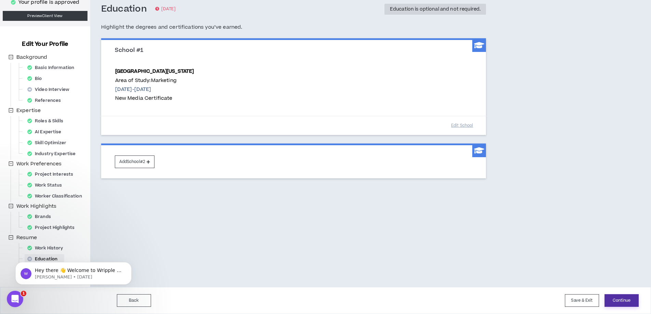
click at [616, 296] on button "Continue" at bounding box center [621, 300] width 34 height 13
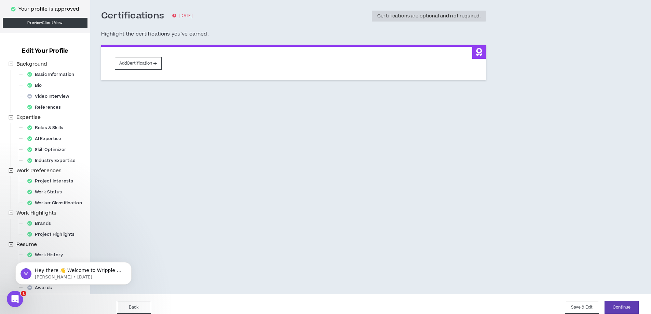
scroll to position [38, 0]
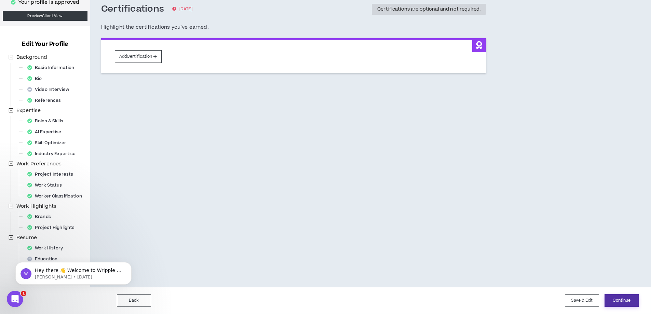
click at [619, 296] on button "Continue" at bounding box center [621, 300] width 34 height 13
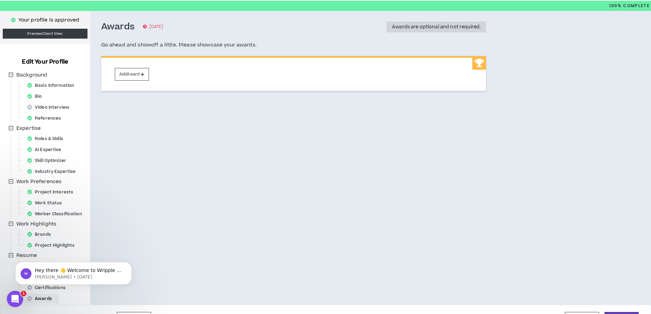
scroll to position [38, 0]
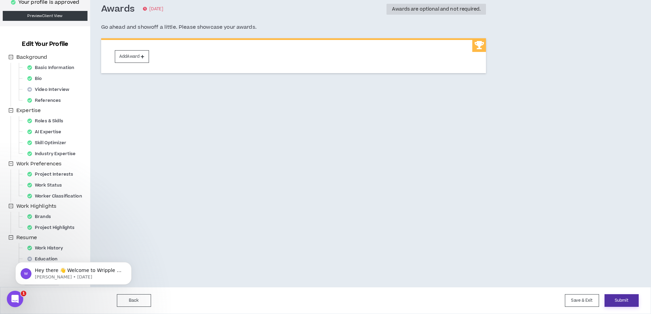
click at [619, 297] on button "Submit" at bounding box center [621, 300] width 34 height 13
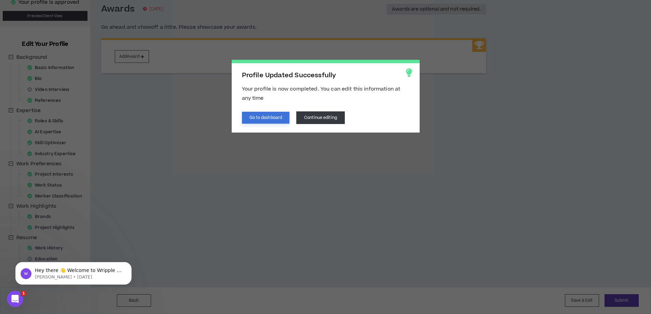
click at [262, 116] on button "Go to dashboard" at bounding box center [266, 118] width 48 height 12
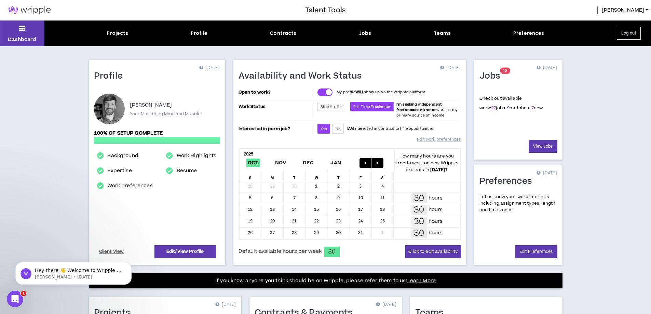
click at [507, 107] on link "9" at bounding box center [508, 108] width 2 height 6
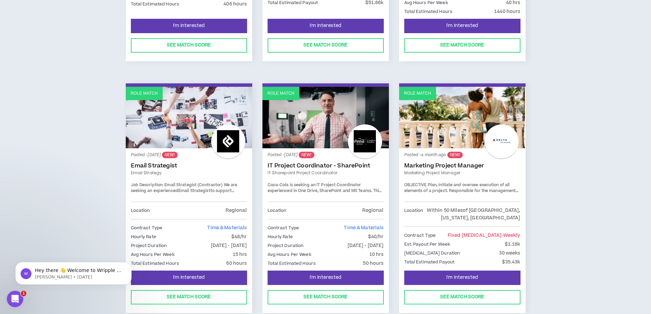
scroll to position [307, 0]
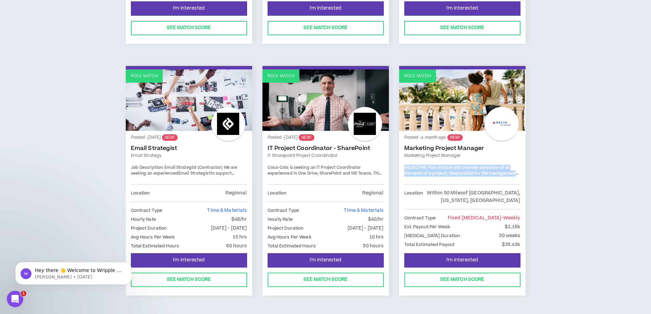
drag, startPoint x: 404, startPoint y: 161, endPoint x: 518, endPoint y: 168, distance: 114.0
click at [518, 168] on div "OBJECTIVE Plan, initiate and oversee execution of all elements of a project. Re…" at bounding box center [462, 171] width 116 height 12
drag, startPoint x: 438, startPoint y: 185, endPoint x: 522, endPoint y: 194, distance: 83.8
click at [522, 194] on div "Posted - a month ago NEW! Marketing Project Manager Marketing Project Manager O…" at bounding box center [462, 192] width 126 height 122
click at [432, 165] on span "Plan, initiate and oversee execution of all elements of a project. Responsible …" at bounding box center [461, 183] width 115 height 36
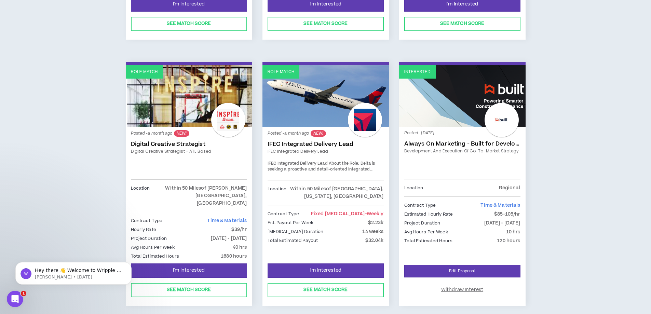
scroll to position [568, 0]
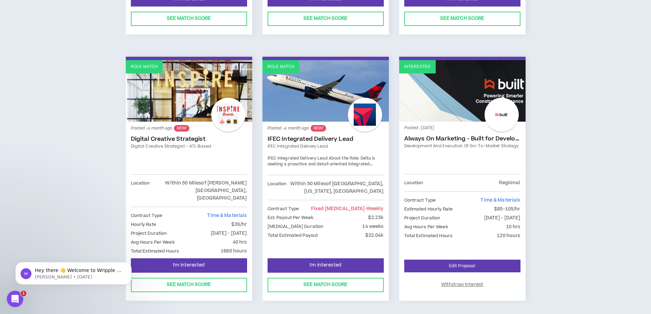
click at [449, 105] on link "Interested" at bounding box center [462, 90] width 126 height 61
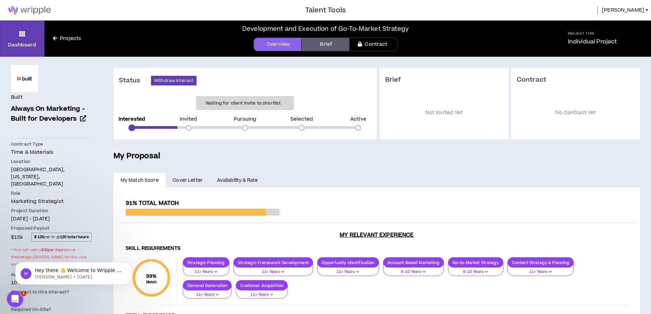
click at [287, 43] on link "Overview" at bounding box center [277, 45] width 48 height 14
click at [69, 40] on link "Projects" at bounding box center [66, 39] width 45 height 8
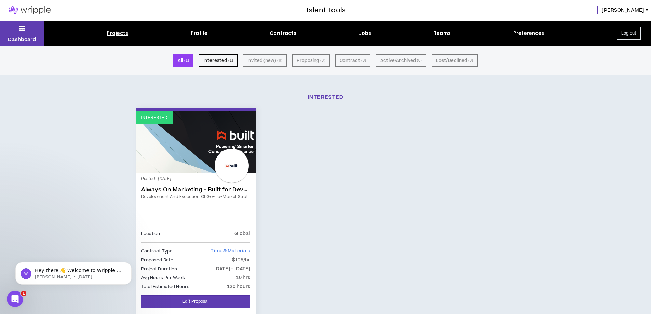
click at [200, 145] on link "Interested" at bounding box center [196, 141] width 120 height 61
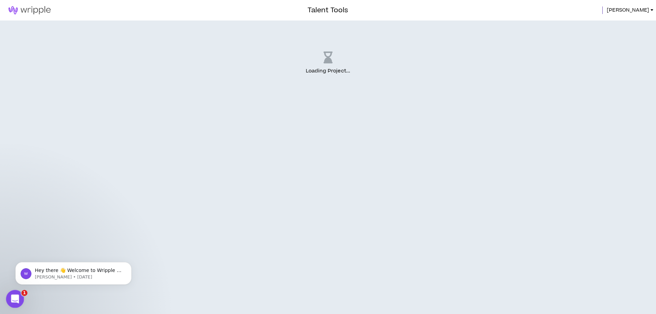
click at [15, 293] on div "Open Intercom Messenger" at bounding box center [14, 298] width 23 height 23
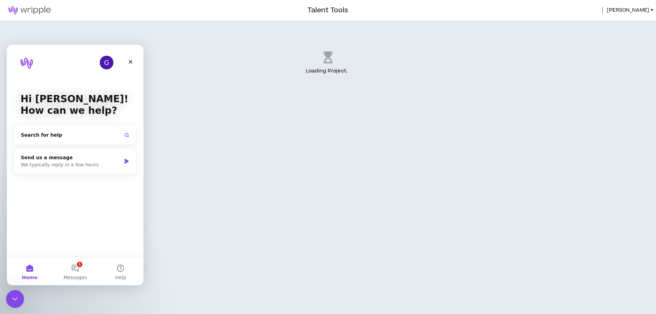
click at [15, 293] on div "Close Intercom Messenger" at bounding box center [14, 298] width 16 height 16
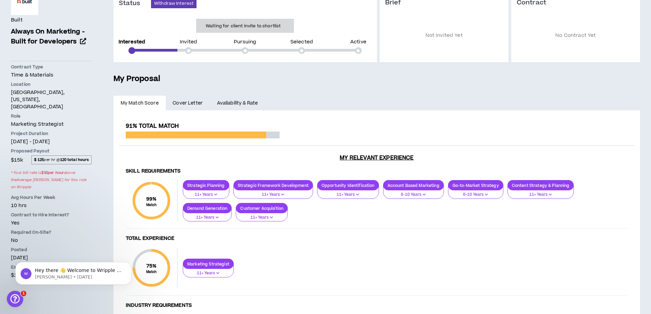
scroll to position [87, 0]
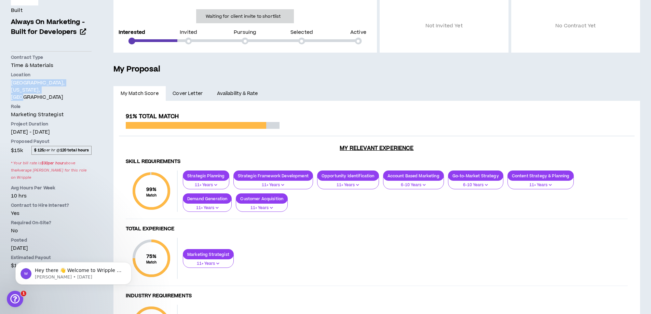
drag, startPoint x: 12, startPoint y: 81, endPoint x: 82, endPoint y: 88, distance: 70.1
click at [81, 88] on p "[GEOGRAPHIC_DATA], [US_STATE], [GEOGRAPHIC_DATA]" at bounding box center [51, 90] width 81 height 22
drag, startPoint x: 12, startPoint y: 126, endPoint x: 82, endPoint y: 123, distance: 69.7
click at [82, 128] on p "[DATE] - [DATE]" at bounding box center [51, 131] width 81 height 7
drag, startPoint x: 11, startPoint y: 154, endPoint x: 90, endPoint y: 162, distance: 79.6
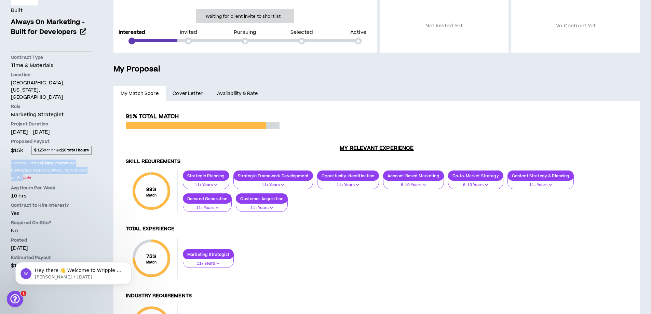
click at [90, 162] on span "* Your bill rate is $ 30 per hour above the Average Bill Rate for this role on …" at bounding box center [51, 170] width 81 height 24
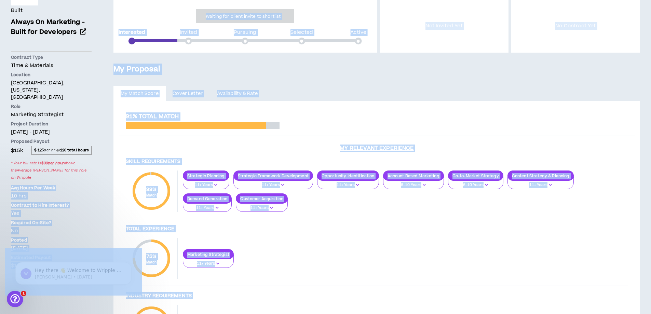
drag, startPoint x: 15, startPoint y: 420, endPoint x: 88, endPoint y: 248, distance: 187.0
click at [73, 237] on div "Posted [DATE]" at bounding box center [51, 244] width 81 height 15
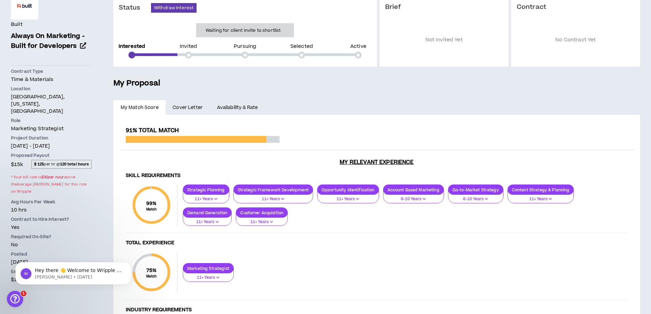
scroll to position [0, 0]
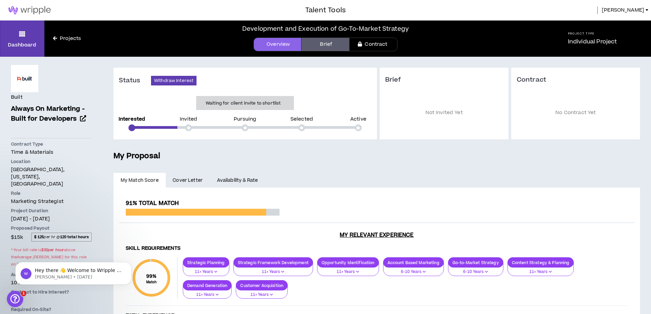
click at [335, 45] on link "Brief" at bounding box center [325, 45] width 48 height 14
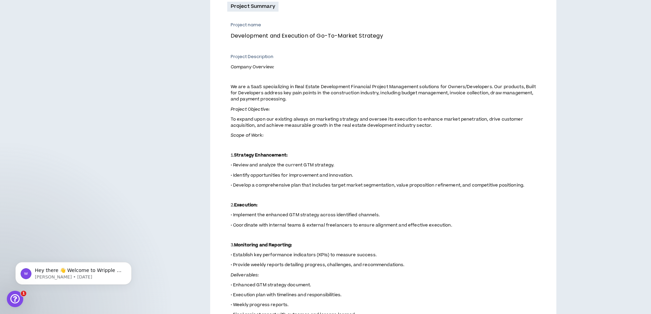
scroll to position [307, 0]
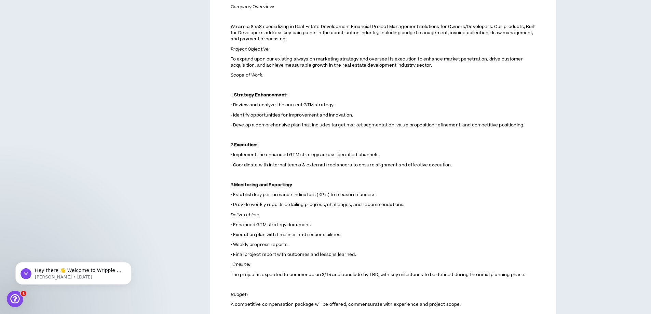
drag, startPoint x: 232, startPoint y: 153, endPoint x: 466, endPoint y: 163, distance: 233.8
click at [466, 163] on span "Company Overview: We are a SaaS specializing in Real Estate Development Financi…" at bounding box center [385, 173] width 308 height 341
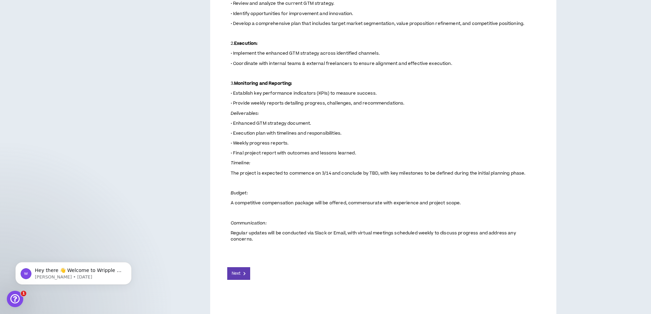
scroll to position [409, 0]
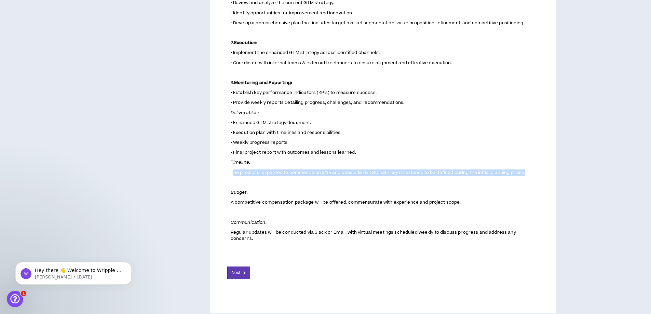
drag, startPoint x: 232, startPoint y: 172, endPoint x: 538, endPoint y: 174, distance: 305.3
click at [538, 174] on p "The project is expected to commence on 3/14 and conclude by TBD, with key miles…" at bounding box center [385, 172] width 308 height 7
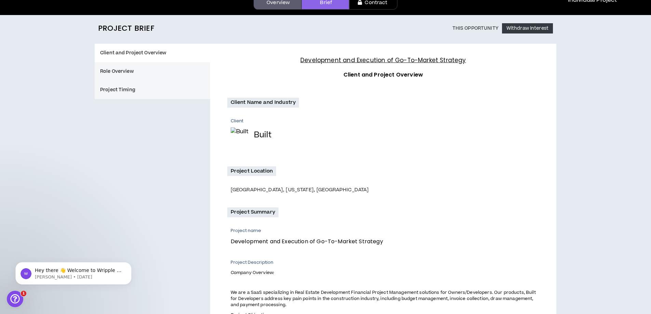
scroll to position [0, 0]
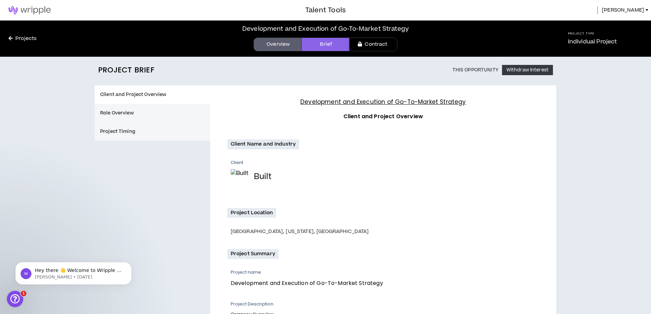
click at [135, 113] on button "Role Overview" at bounding box center [152, 113] width 115 height 18
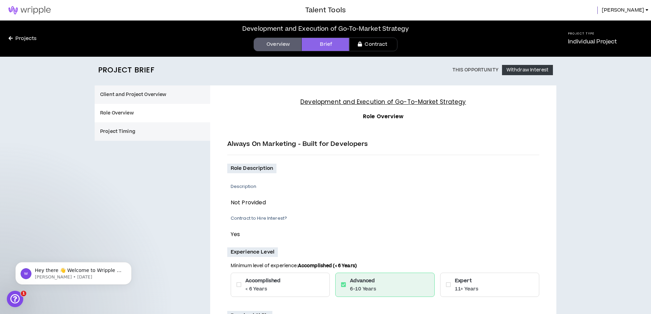
click at [126, 129] on button "Project Timing" at bounding box center [152, 131] width 115 height 18
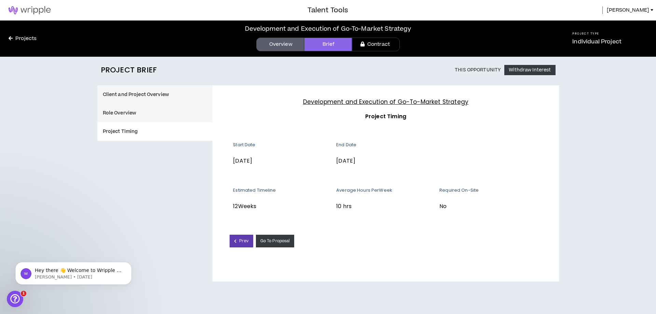
click at [159, 94] on button "Client and Project Overview" at bounding box center [154, 94] width 115 height 18
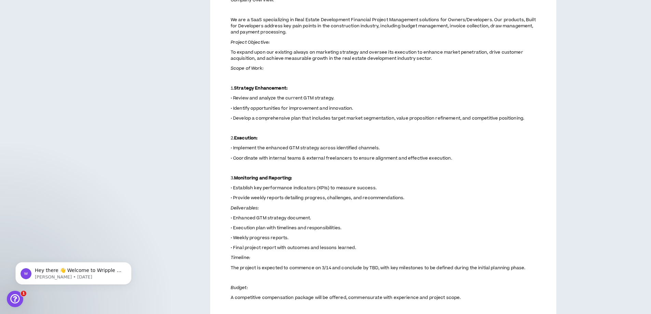
scroll to position [409, 0]
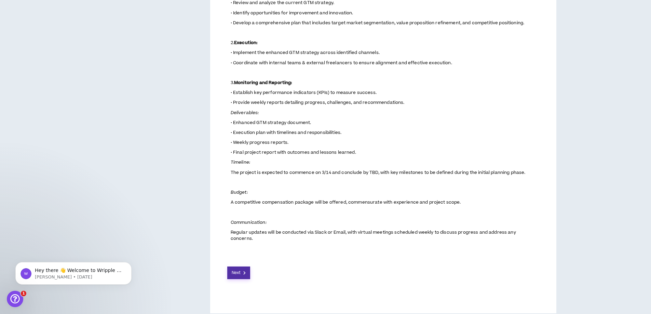
click at [242, 266] on button "Next" at bounding box center [238, 272] width 23 height 13
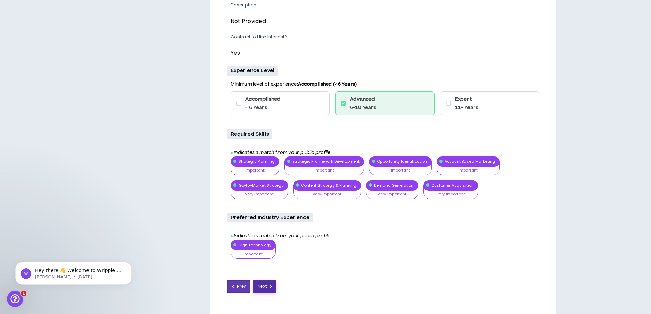
scroll to position [201, 0]
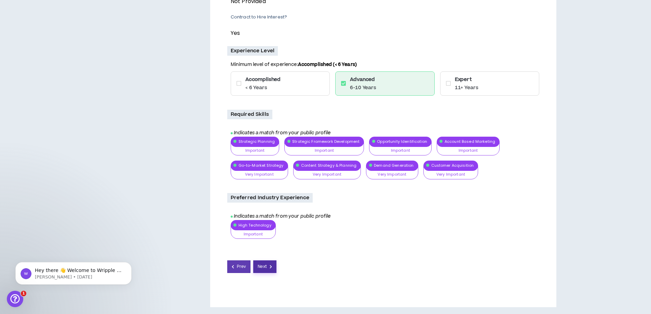
click at [264, 270] on span "Next" at bounding box center [262, 266] width 9 height 6
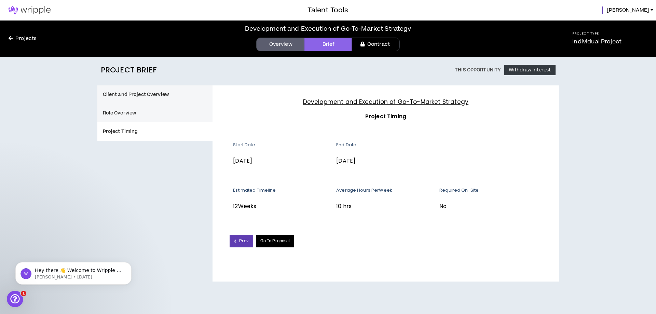
click at [279, 242] on link "Go To Proposal" at bounding box center [275, 241] width 39 height 13
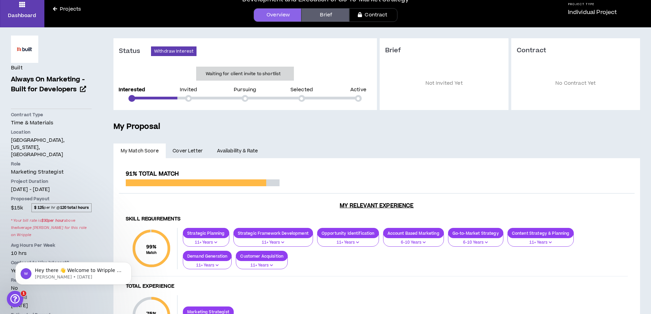
scroll to position [102, 0]
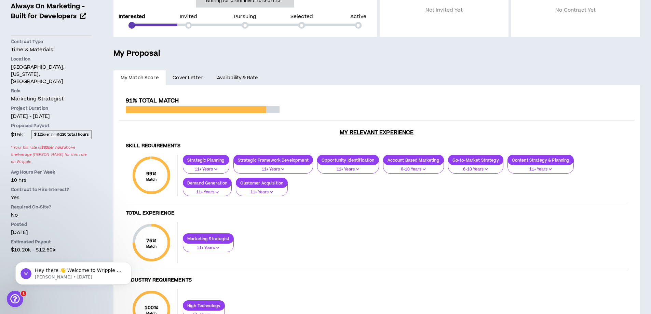
click at [192, 82] on link "Cover Letter" at bounding box center [188, 77] width 44 height 15
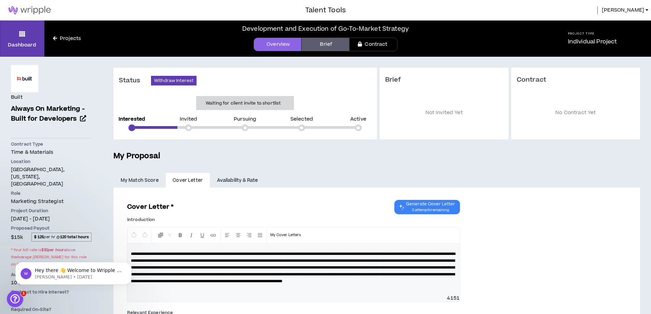
click at [241, 180] on link "Availability & Rate" at bounding box center [237, 180] width 55 height 15
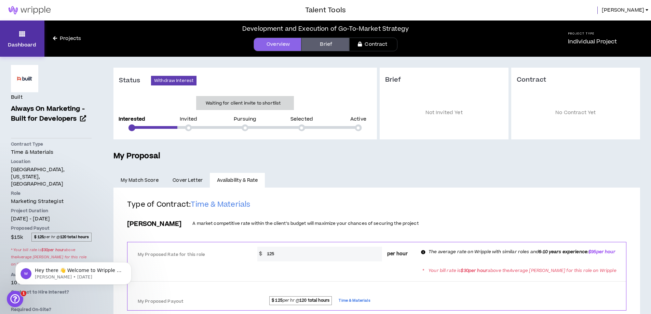
click at [16, 32] on link "Dashboard" at bounding box center [22, 38] width 44 height 36
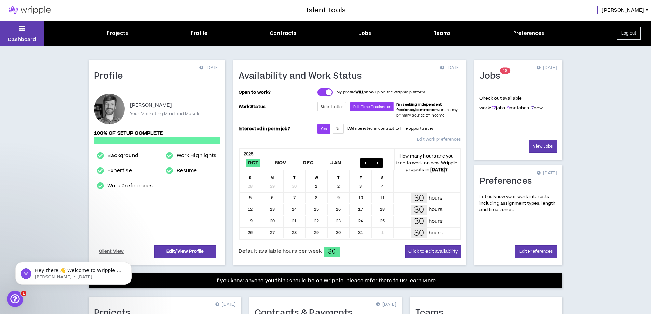
click at [531, 107] on link "7" at bounding box center [532, 108] width 2 height 6
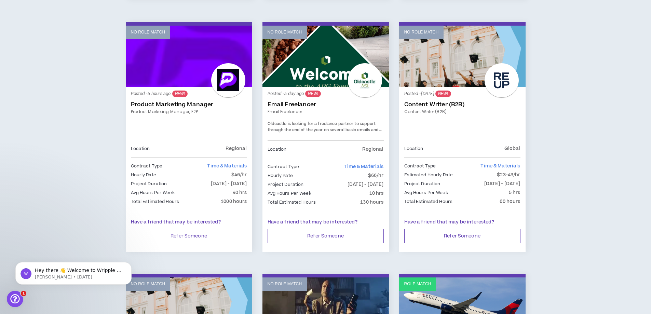
scroll to position [615, 0]
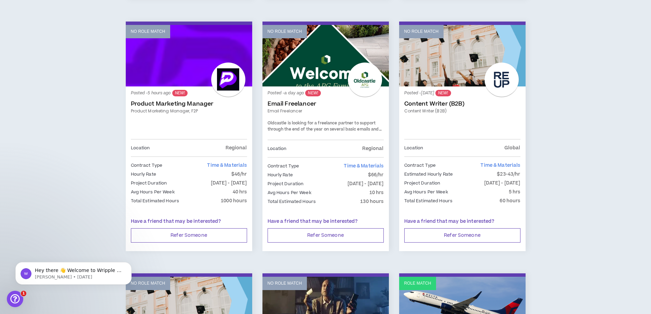
click at [310, 64] on link "No Role Match" at bounding box center [325, 55] width 126 height 61
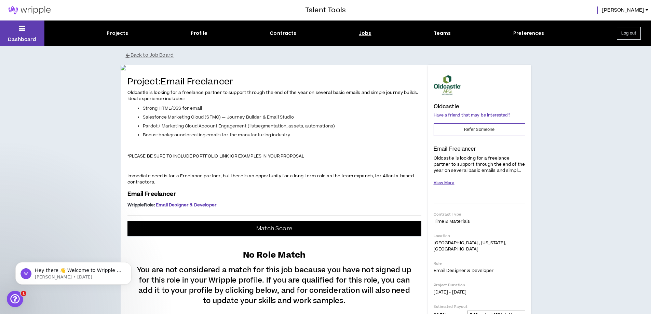
click at [441, 179] on button "View More" at bounding box center [443, 183] width 21 height 12
